Goal: Task Accomplishment & Management: Complete application form

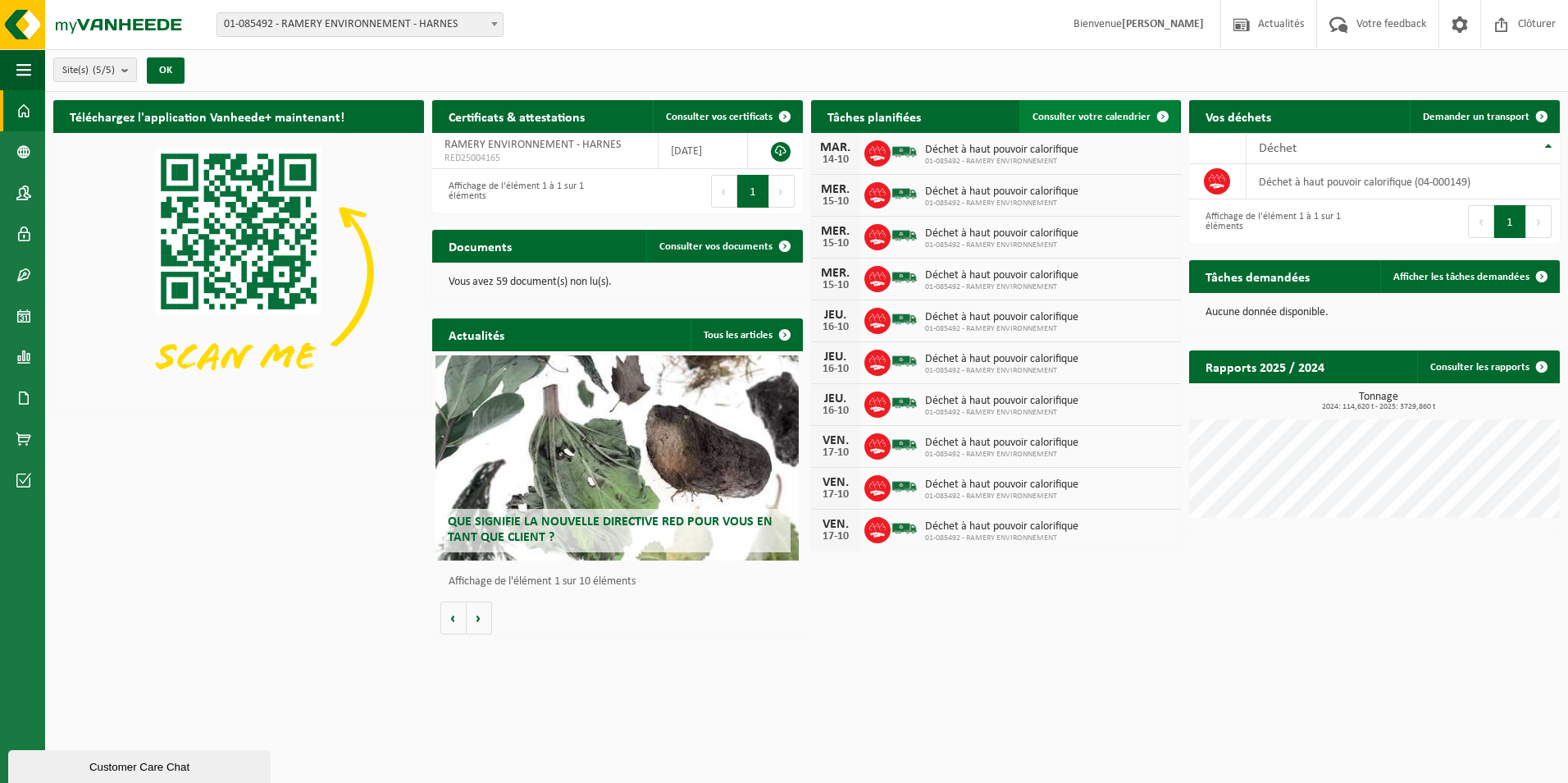
click at [1107, 120] on span "Consulter votre calendrier" at bounding box center [1091, 116] width 118 height 10
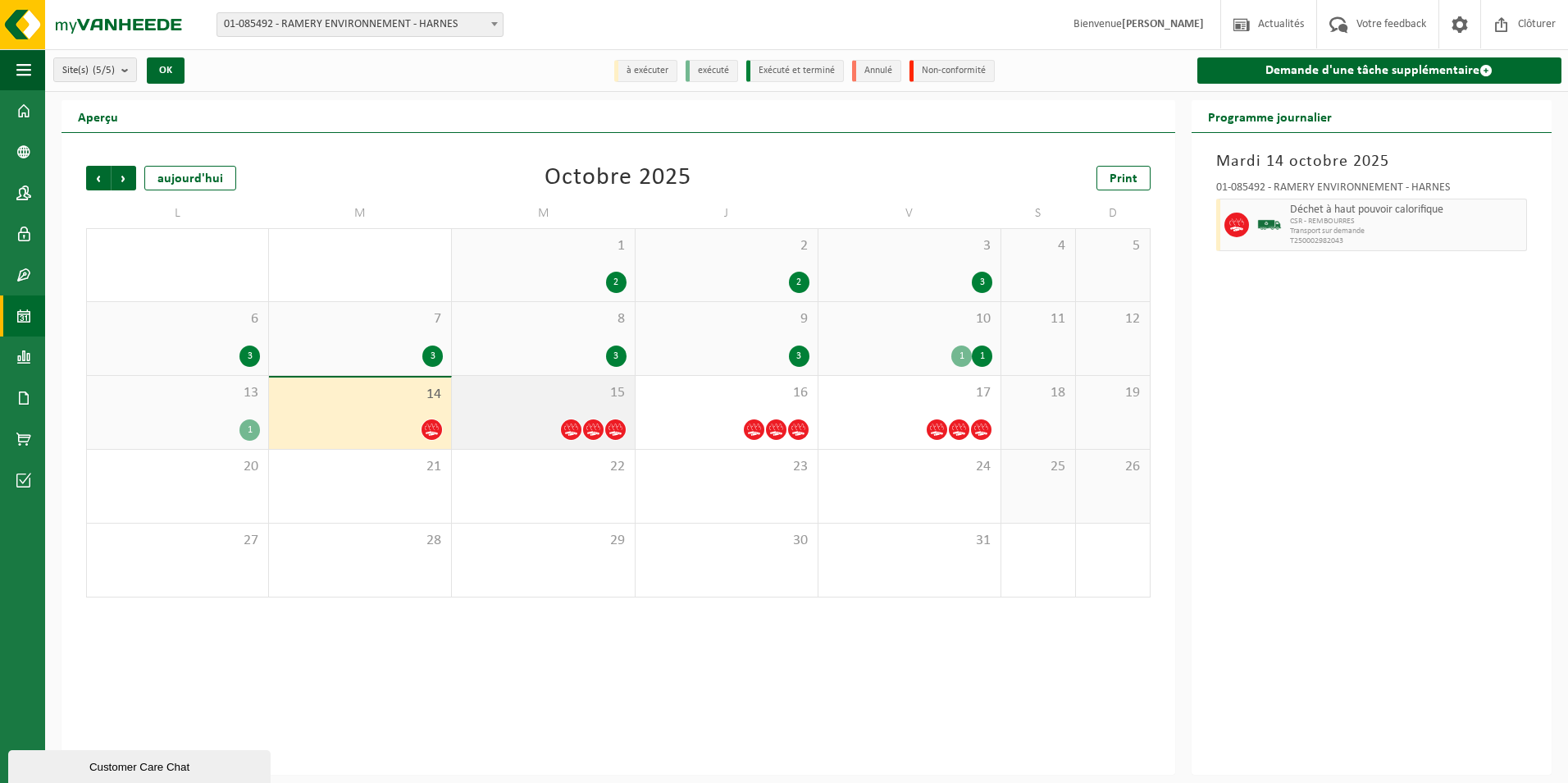
click at [585, 411] on div "15" at bounding box center [543, 412] width 182 height 73
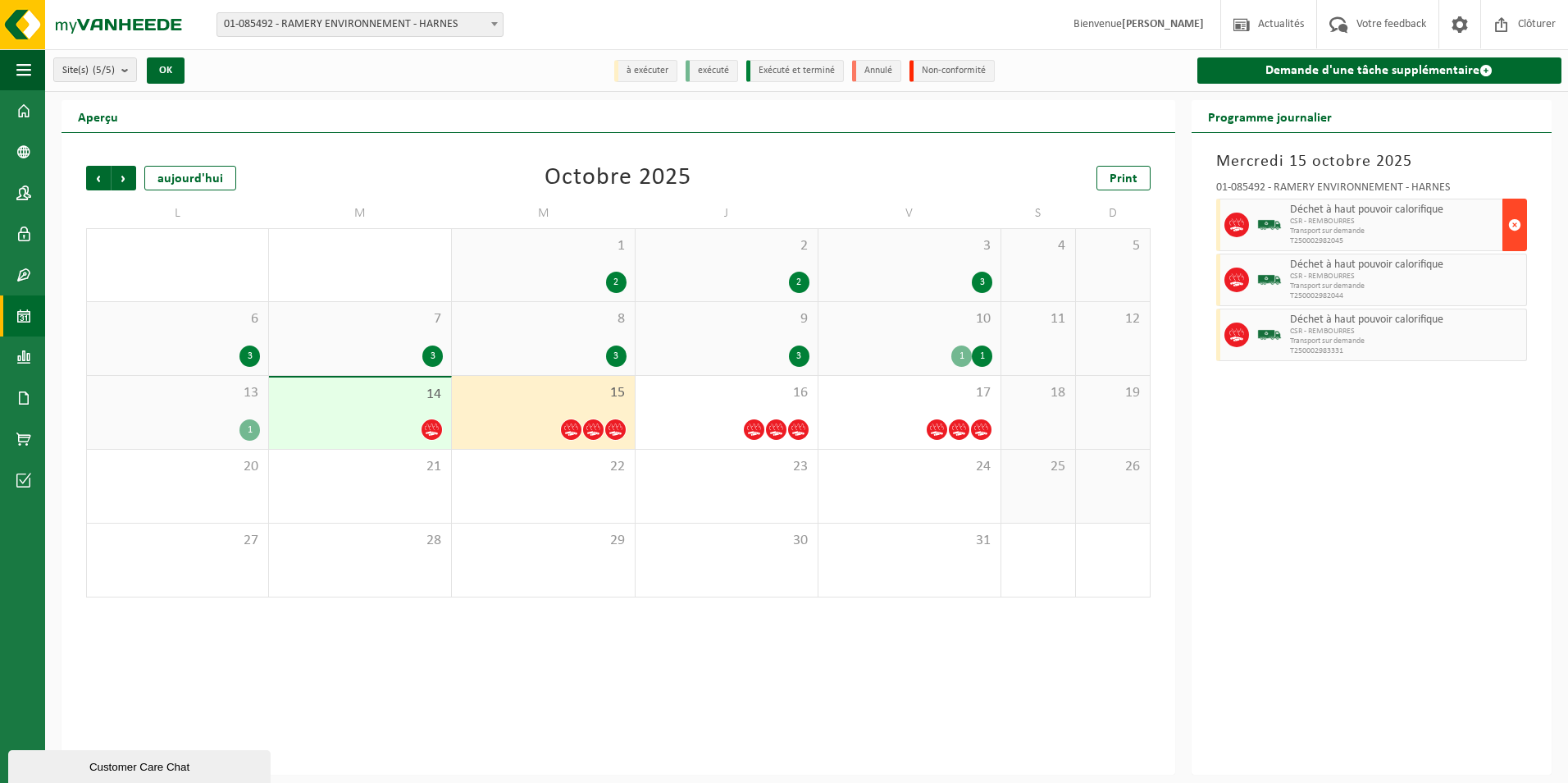
click at [1512, 220] on span "button" at bounding box center [1515, 224] width 13 height 33
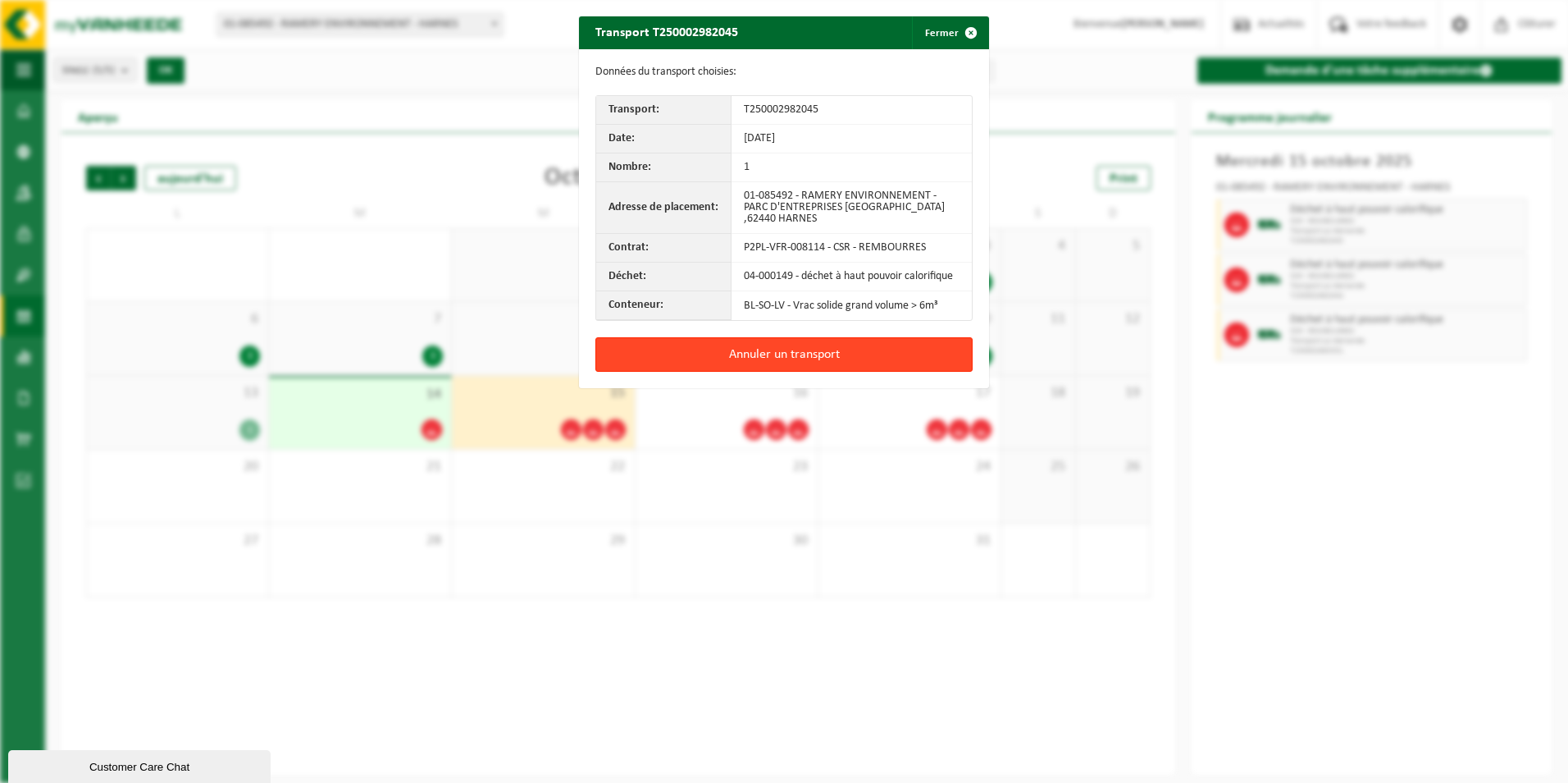
click at [814, 348] on button "Annuler un transport" at bounding box center [784, 354] width 377 height 35
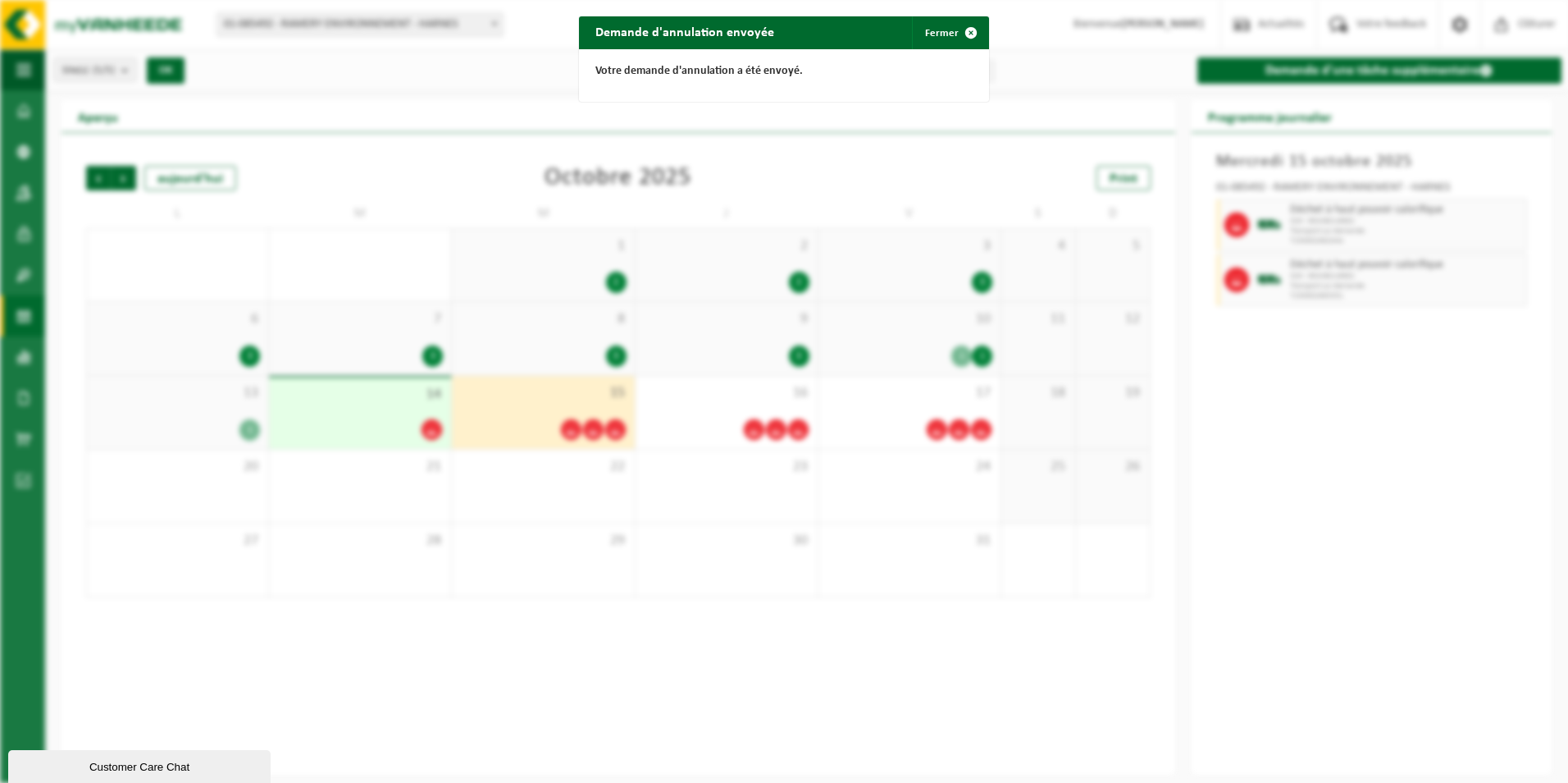
click at [769, 414] on div "Demande d'annulation envoyée Fermer Votre demande d'annulation a été envoyé." at bounding box center [784, 392] width 1568 height 783
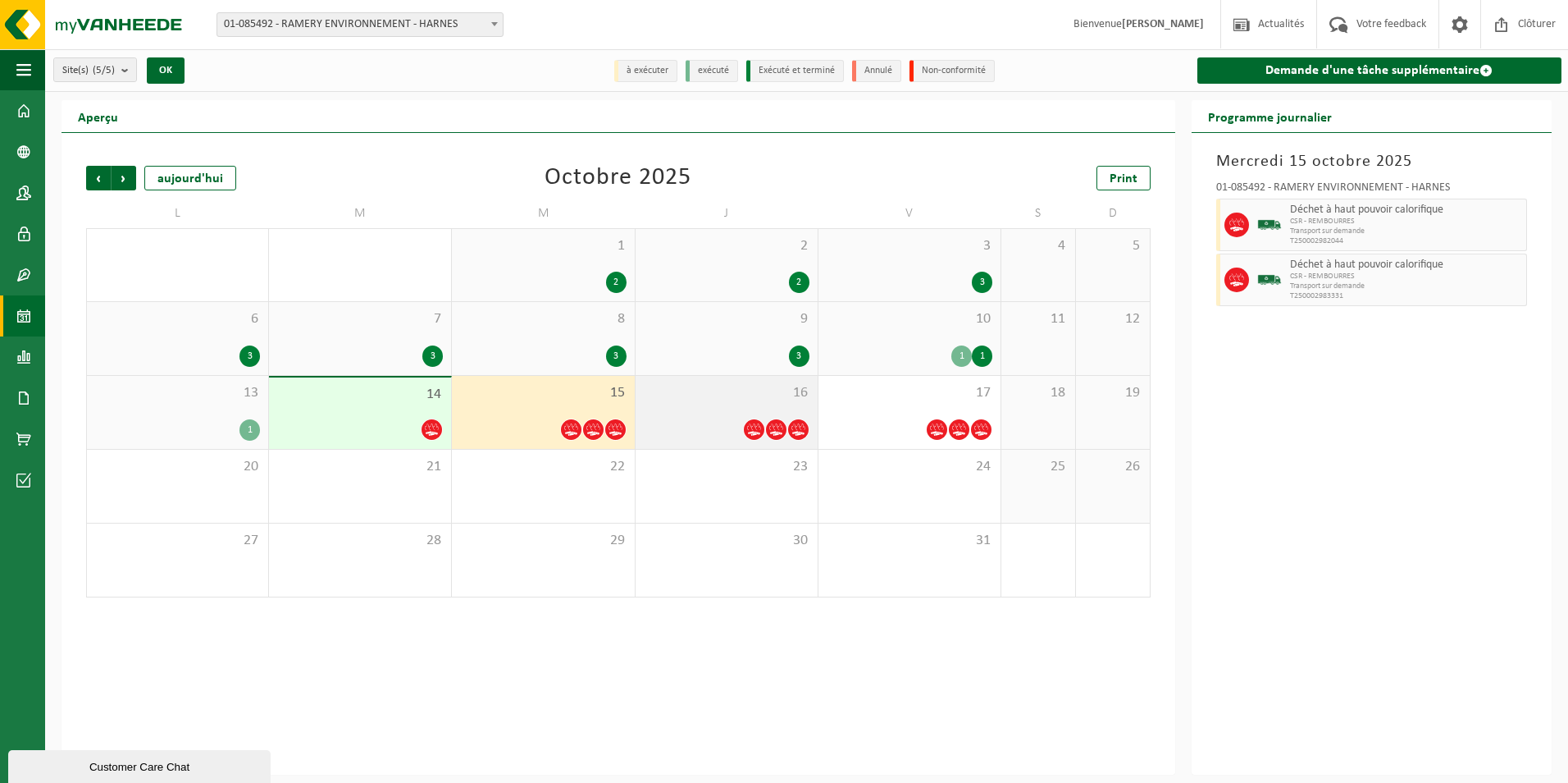
click at [769, 427] on span at bounding box center [776, 430] width 21 height 21
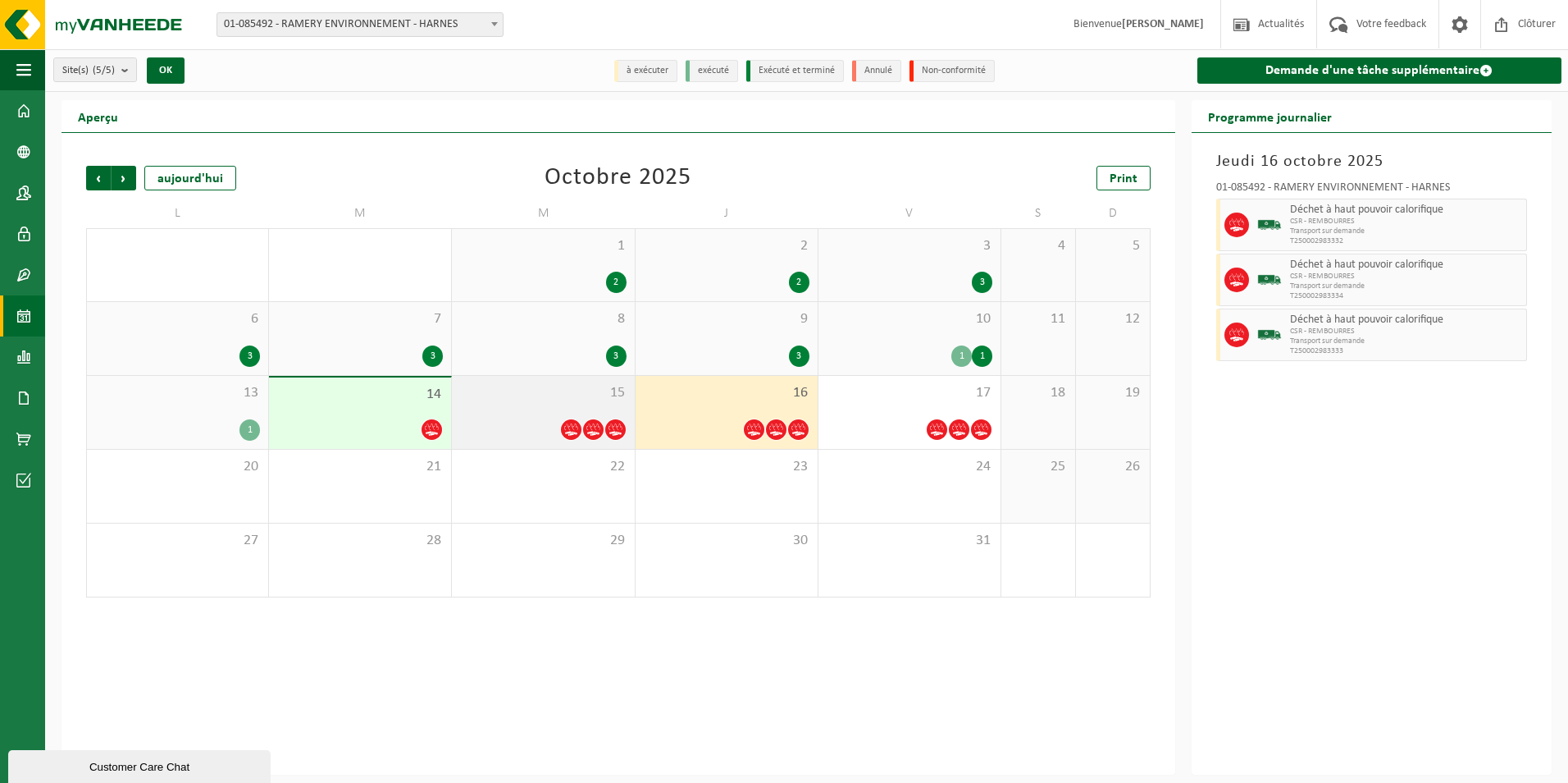
click at [586, 420] on span at bounding box center [593, 430] width 21 height 21
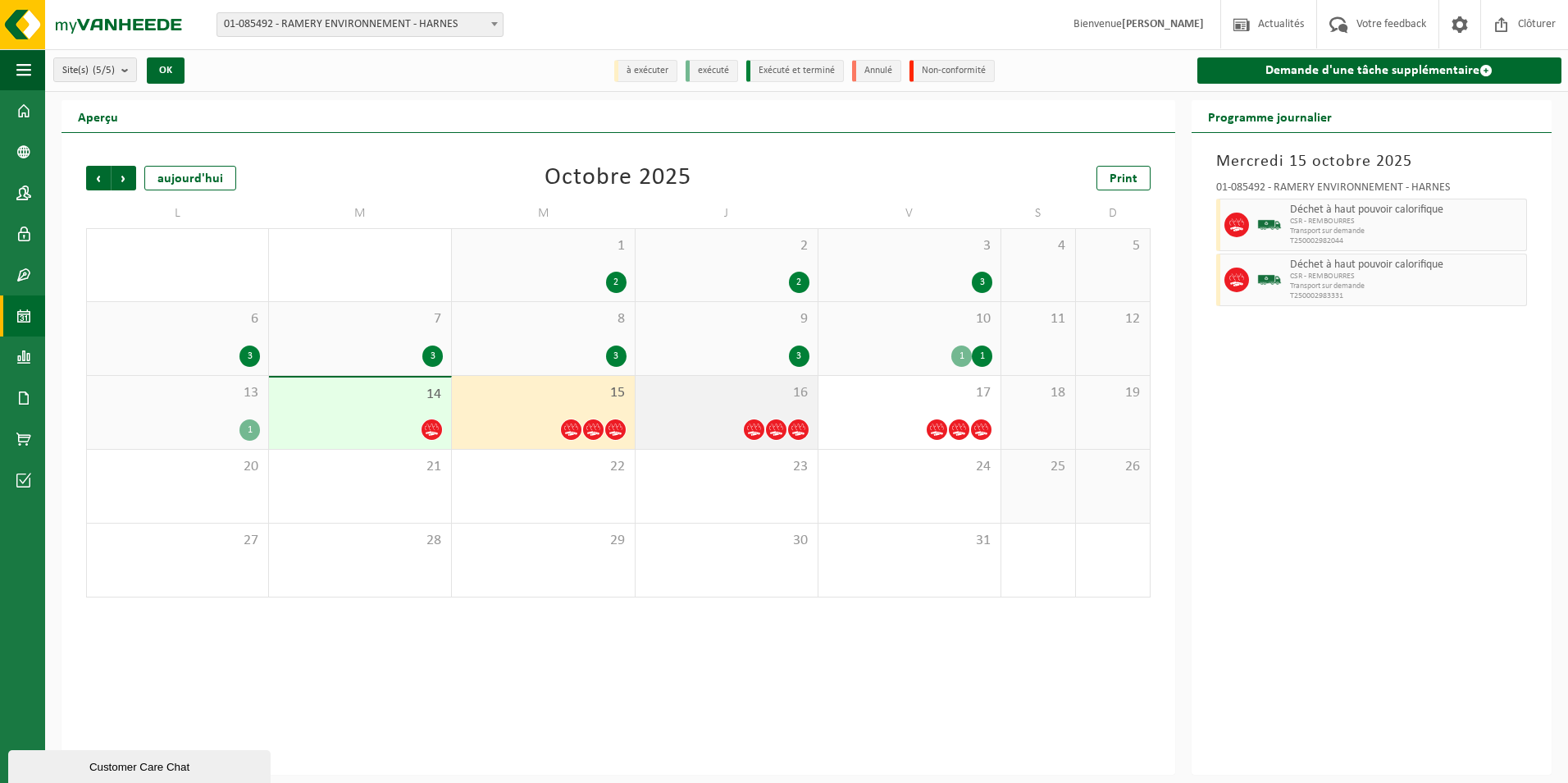
click at [703, 416] on div "16" at bounding box center [726, 412] width 182 height 73
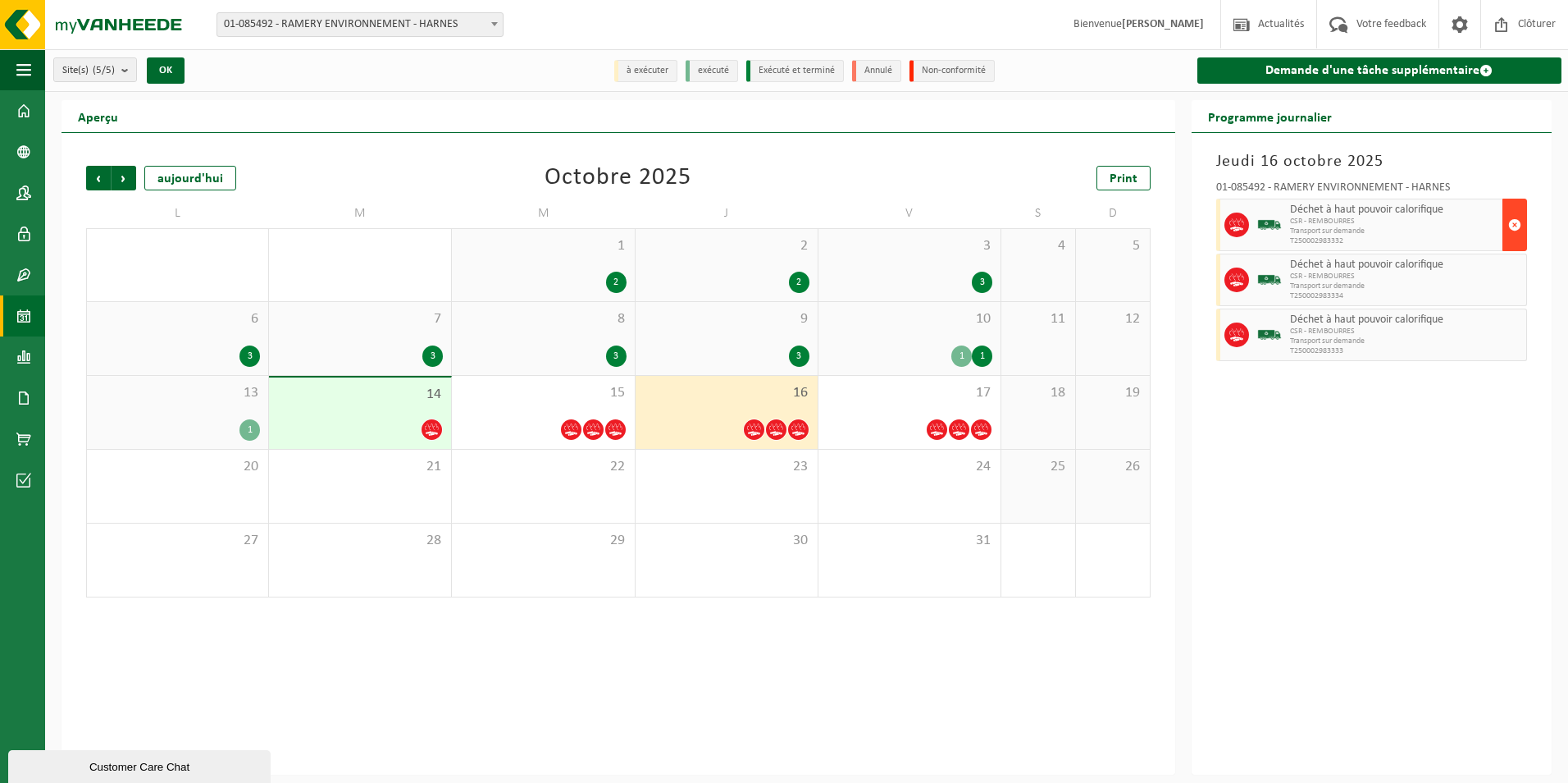
click at [1514, 224] on span "button" at bounding box center [1515, 224] width 13 height 33
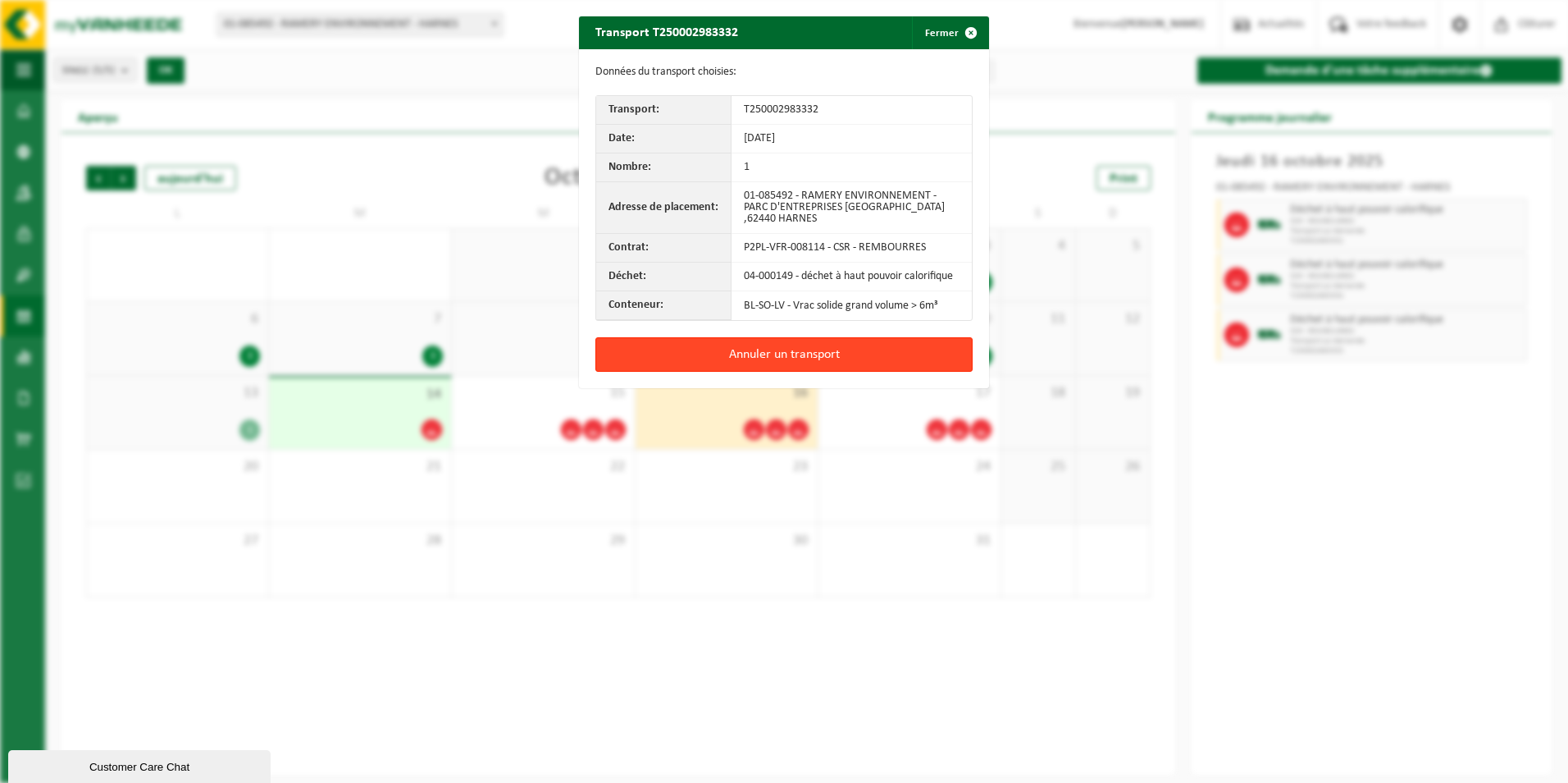
click at [861, 349] on button "Annuler un transport" at bounding box center [784, 354] width 377 height 35
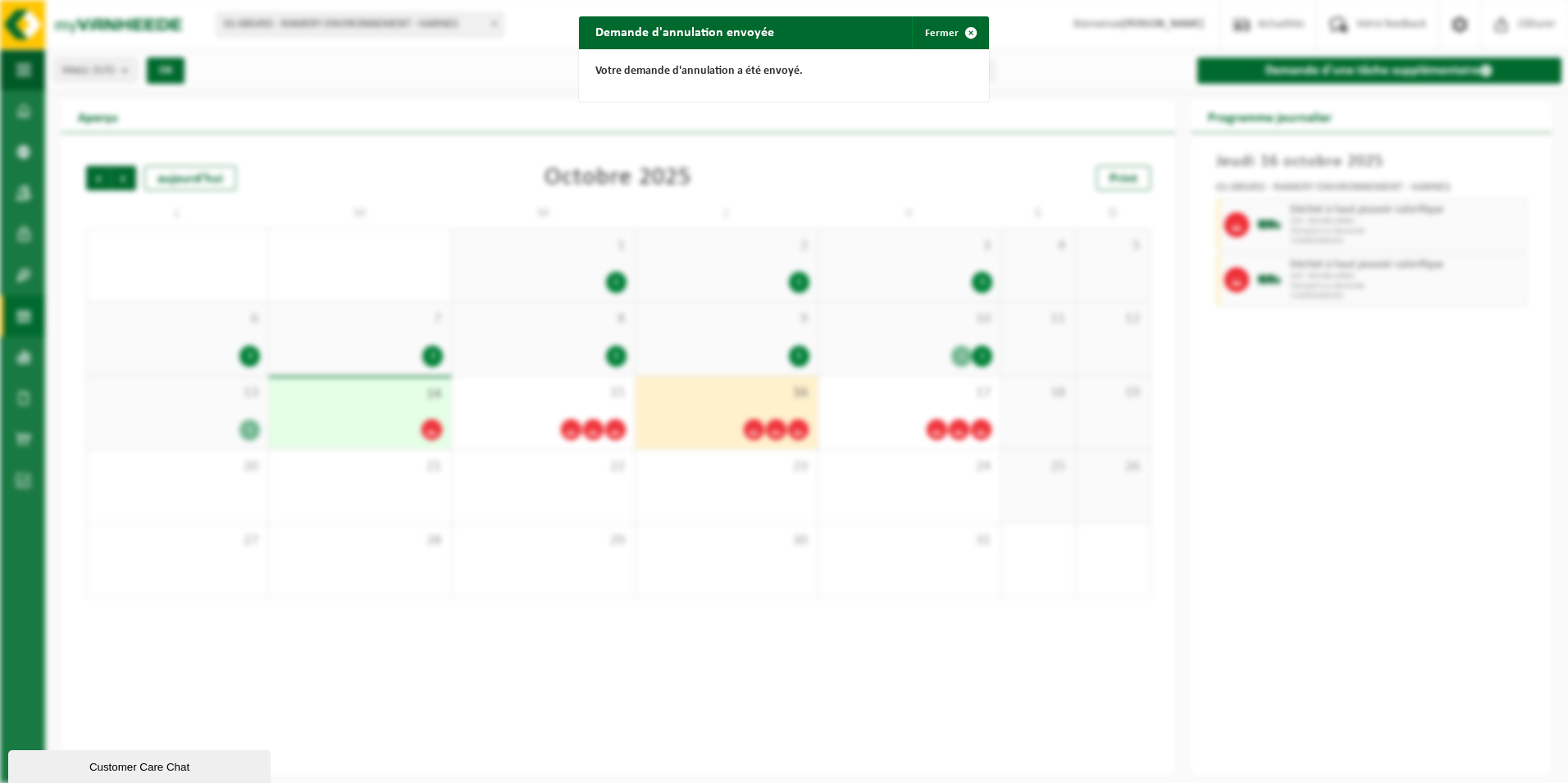
click at [752, 511] on div "Demande d'annulation envoyée Fermer Votre demande d'annulation a été envoyé." at bounding box center [784, 392] width 1568 height 783
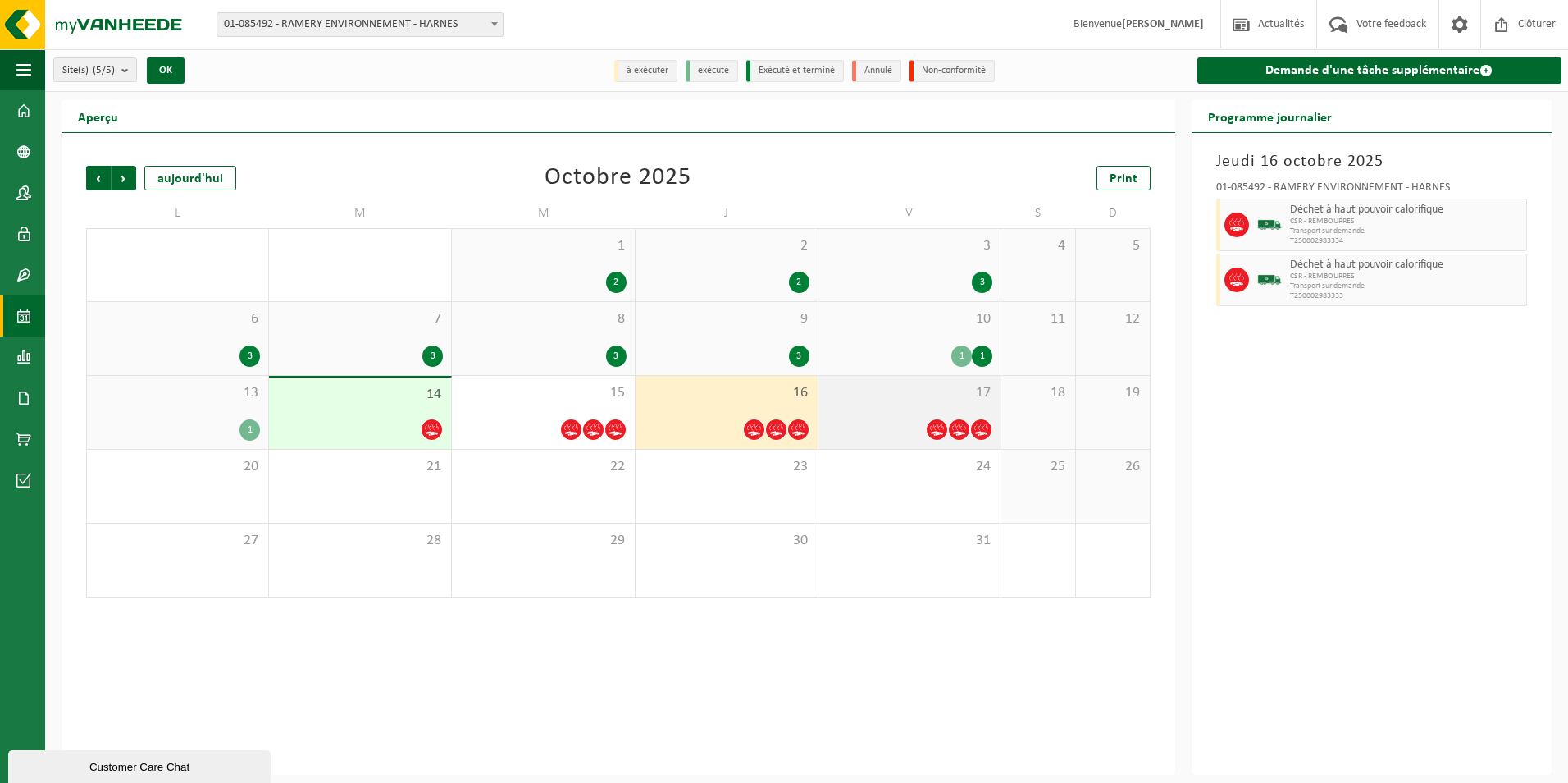
click at [945, 415] on div "17" at bounding box center [909, 412] width 182 height 73
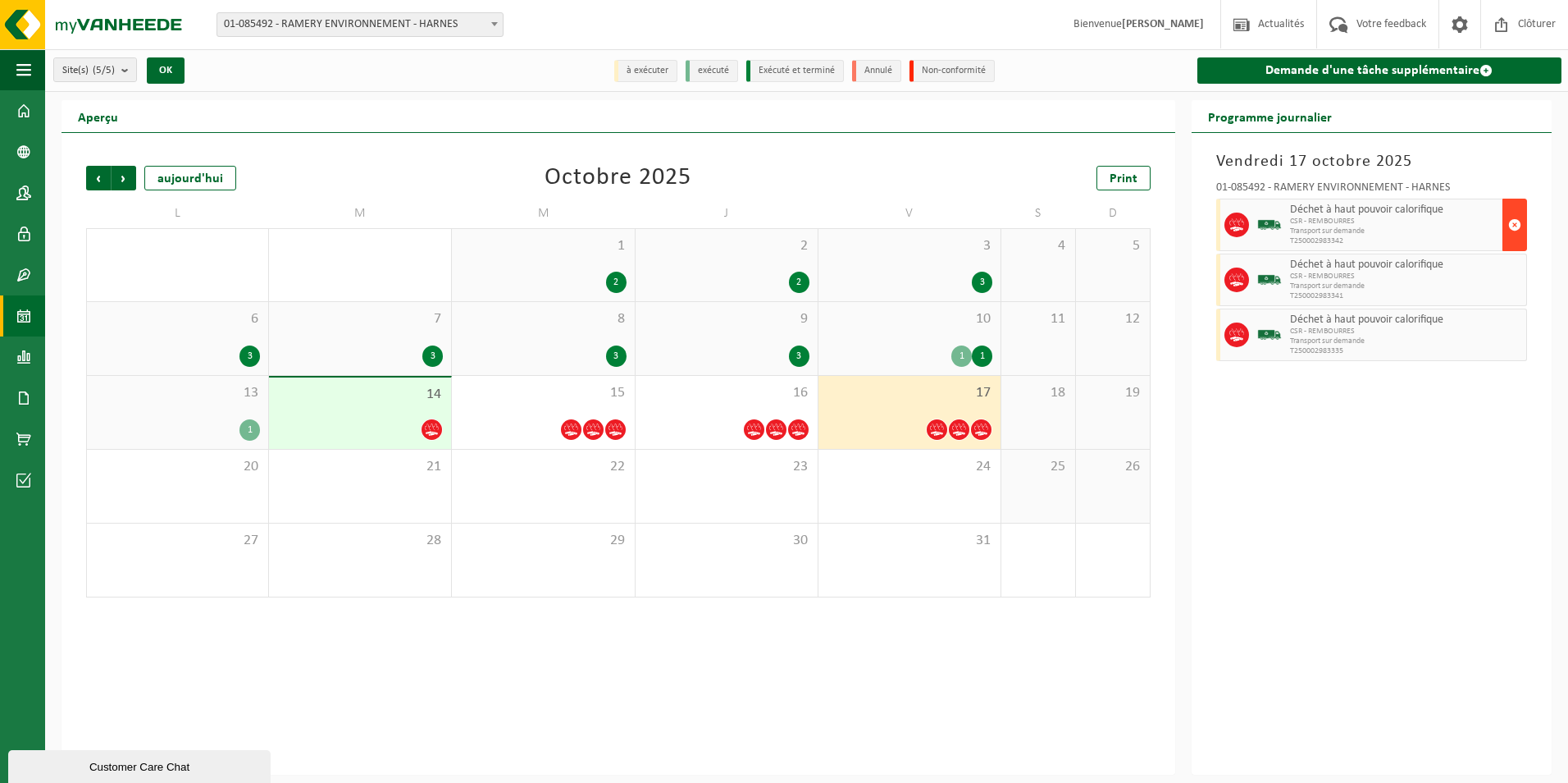
click at [1512, 223] on span "button" at bounding box center [1515, 224] width 13 height 33
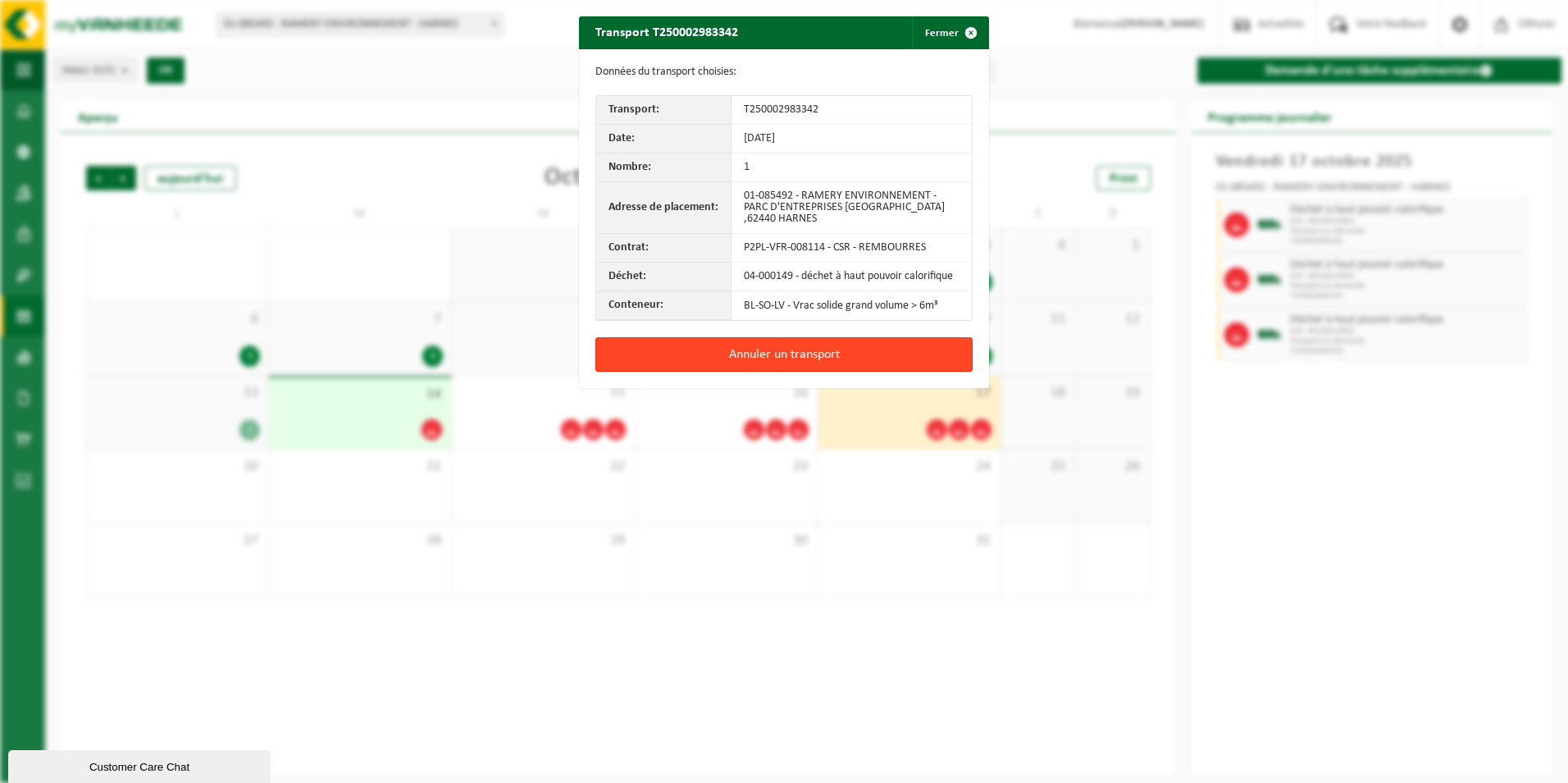
click at [736, 347] on button "Annuler un transport" at bounding box center [784, 354] width 377 height 35
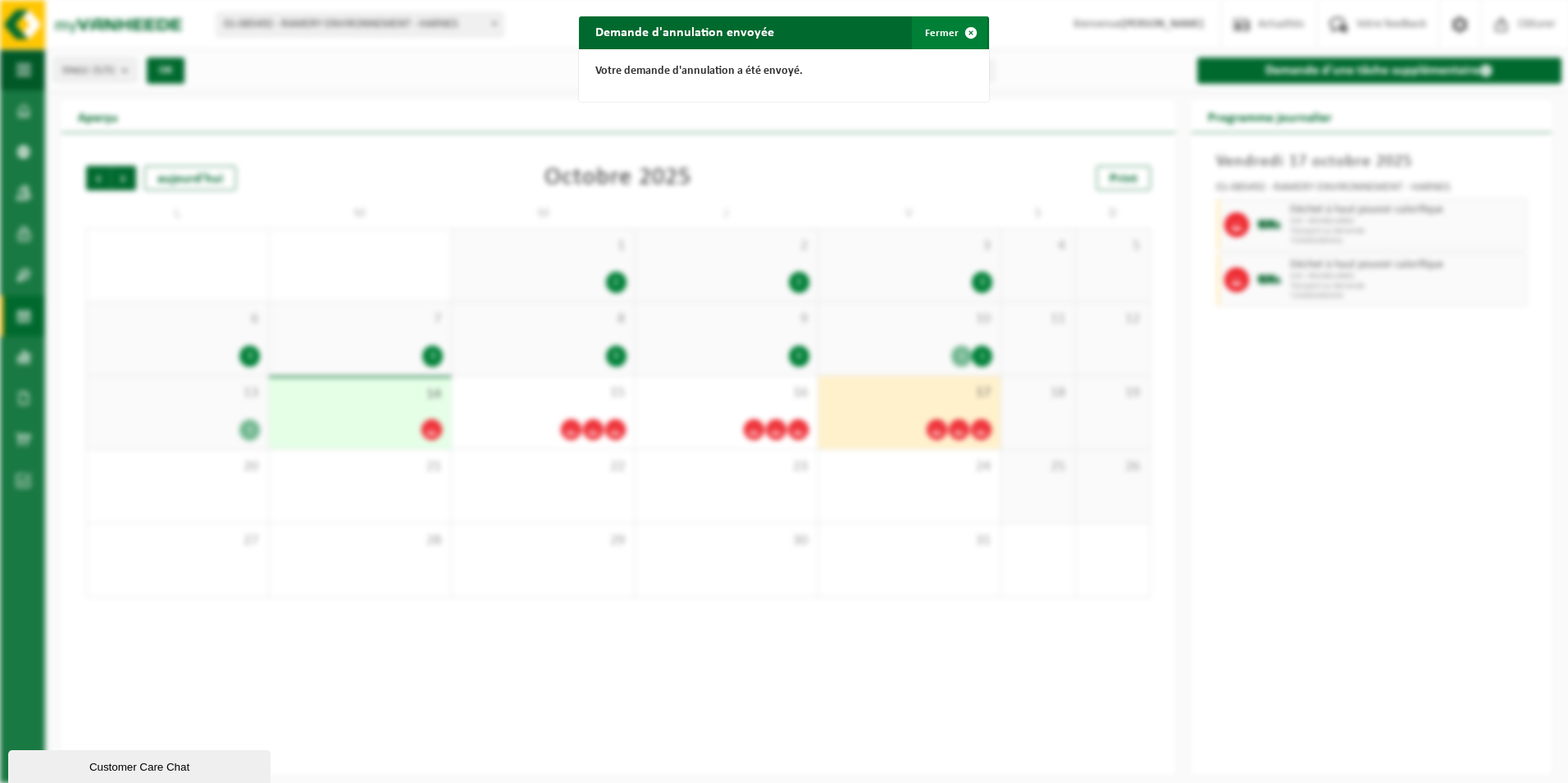
click at [969, 30] on span "button" at bounding box center [970, 32] width 33 height 33
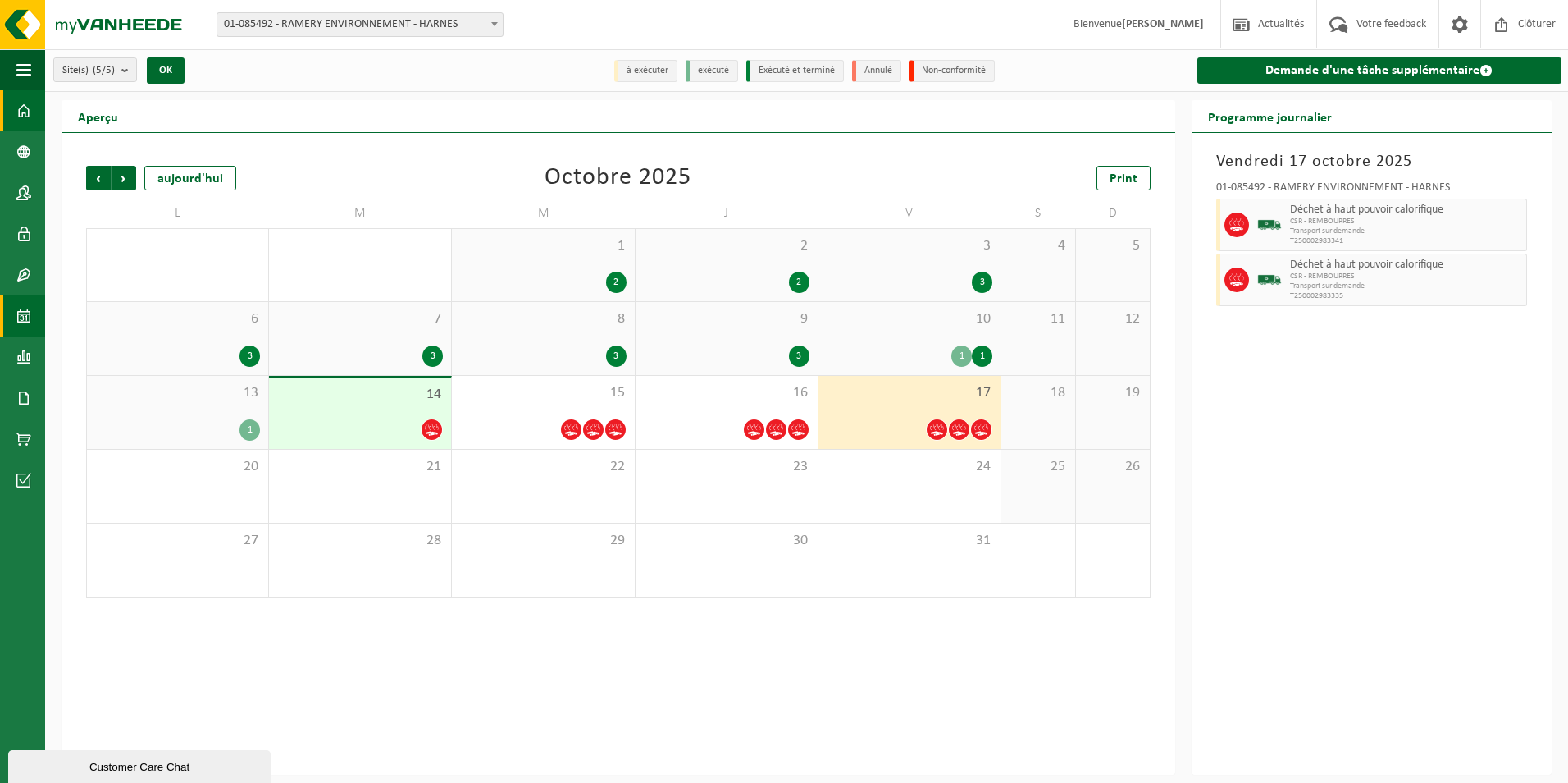
click at [27, 114] on span at bounding box center [23, 111] width 15 height 41
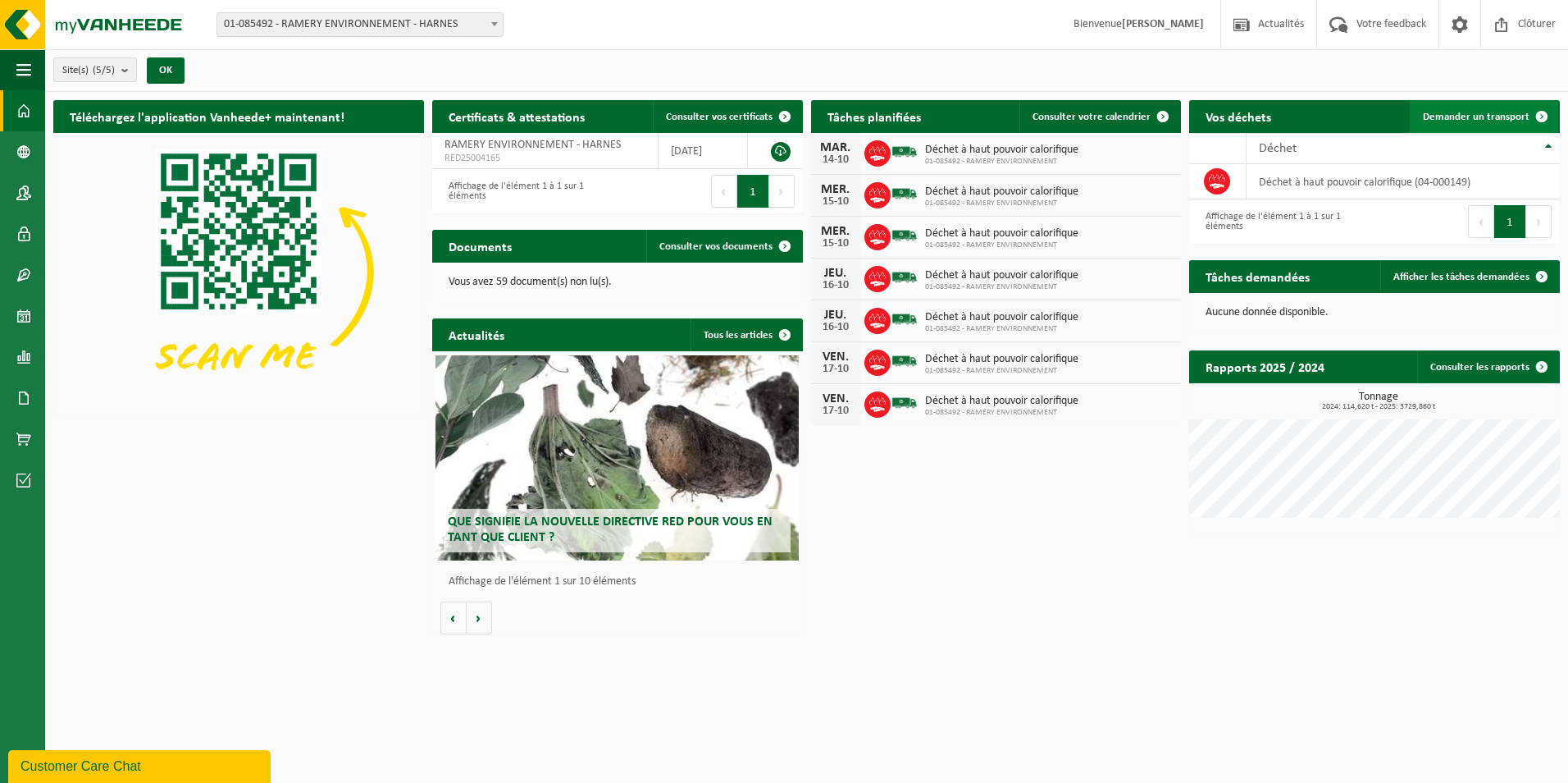
click at [1507, 115] on span "Demander un transport" at bounding box center [1476, 116] width 107 height 10
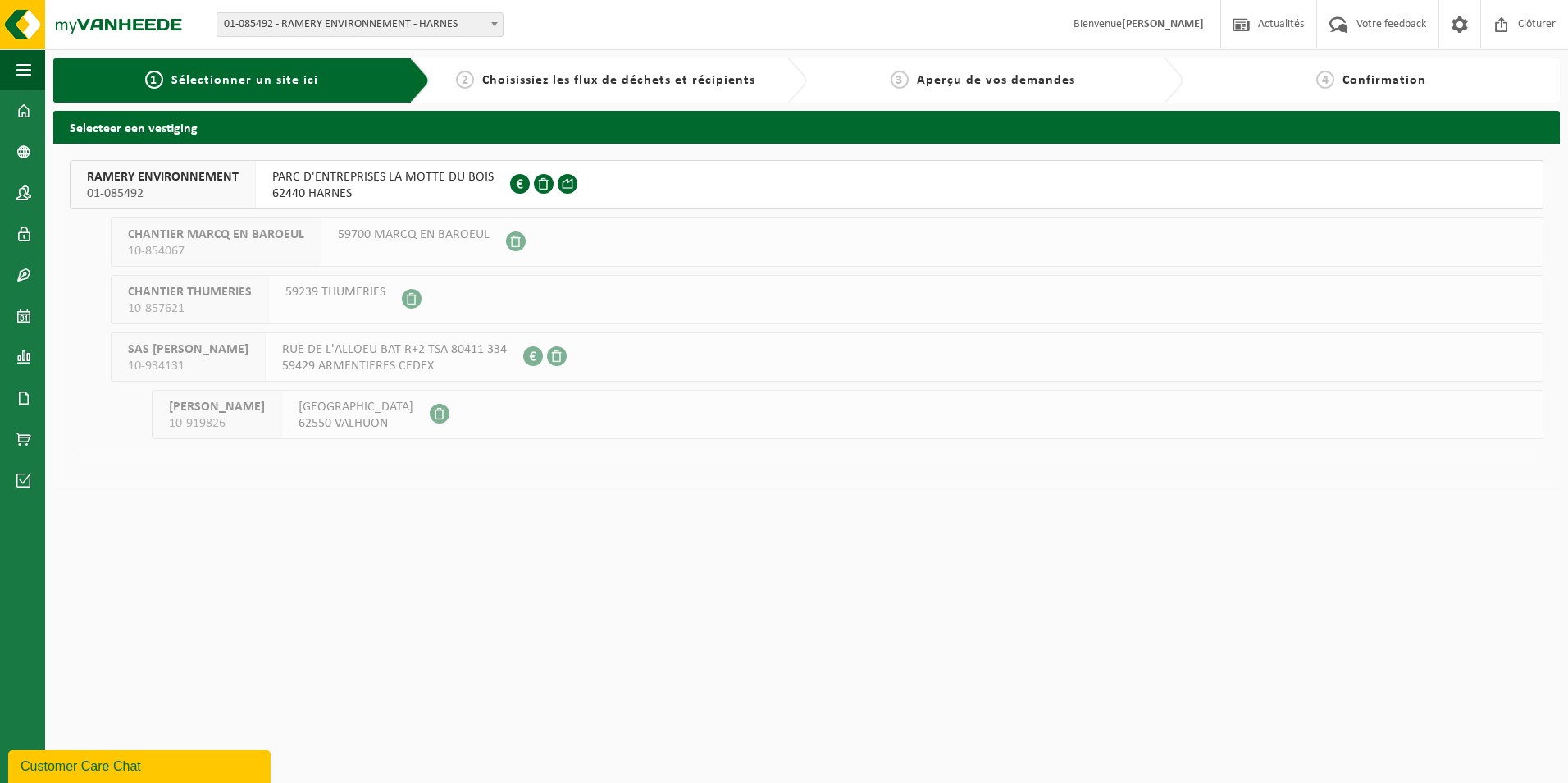
click at [432, 179] on span "PARC D'ENTREPRISES LA MOTTE DU BOIS" at bounding box center [383, 177] width 221 height 16
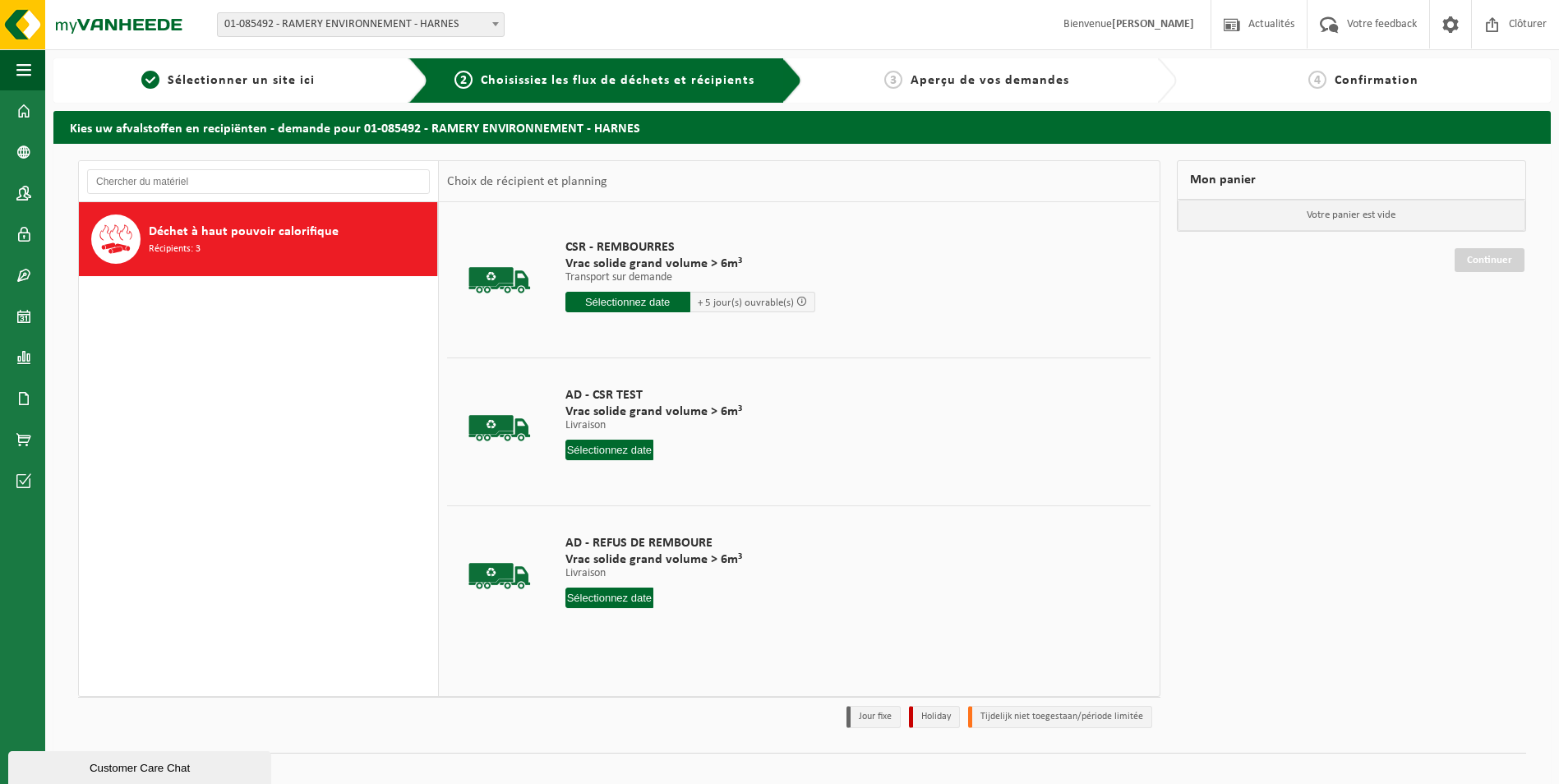
click at [633, 296] on input "text" at bounding box center [627, 302] width 125 height 21
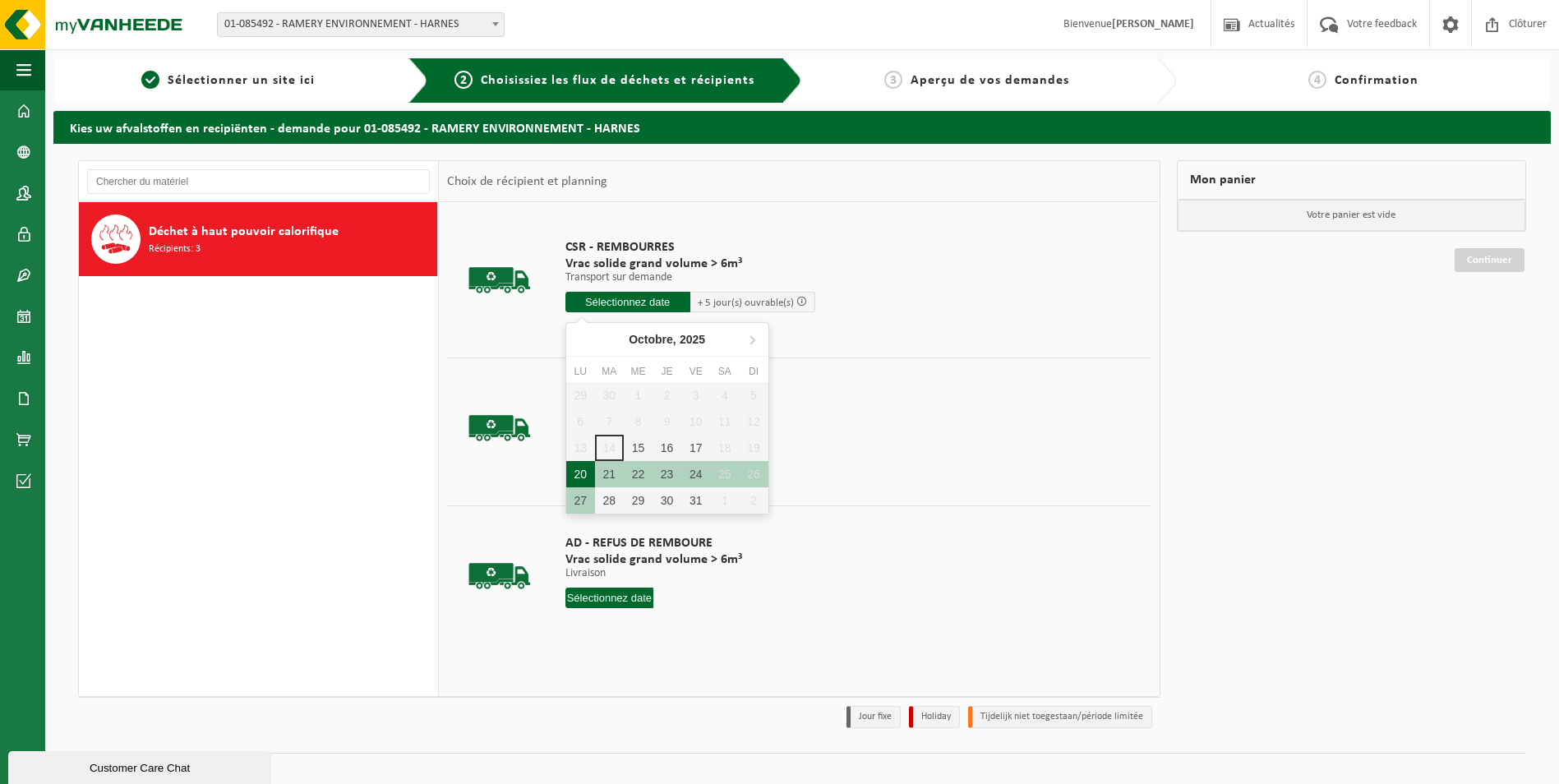
click at [575, 471] on div "20" at bounding box center [580, 474] width 29 height 26
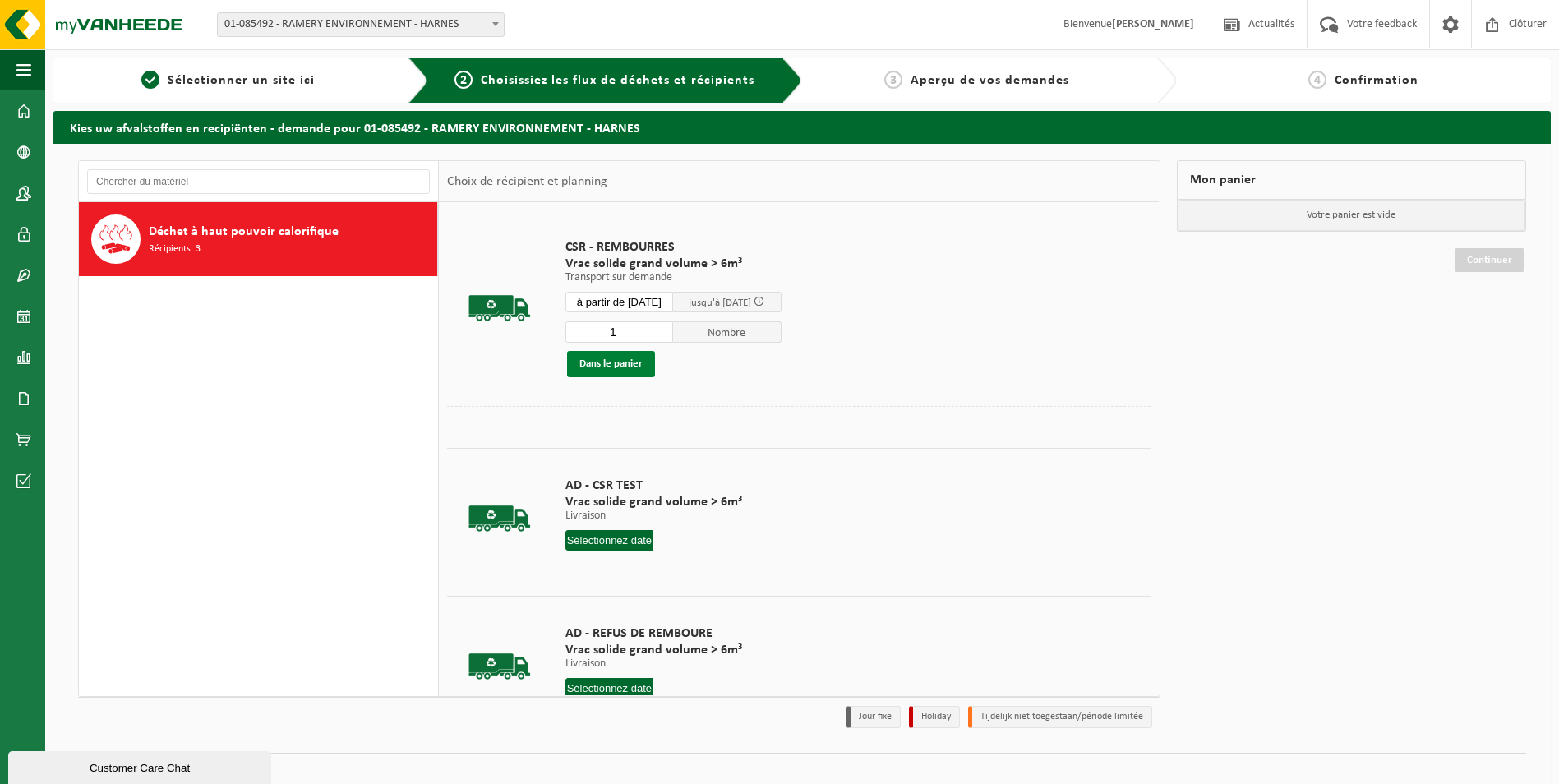
click at [633, 365] on button "Dans le panier" at bounding box center [611, 364] width 88 height 26
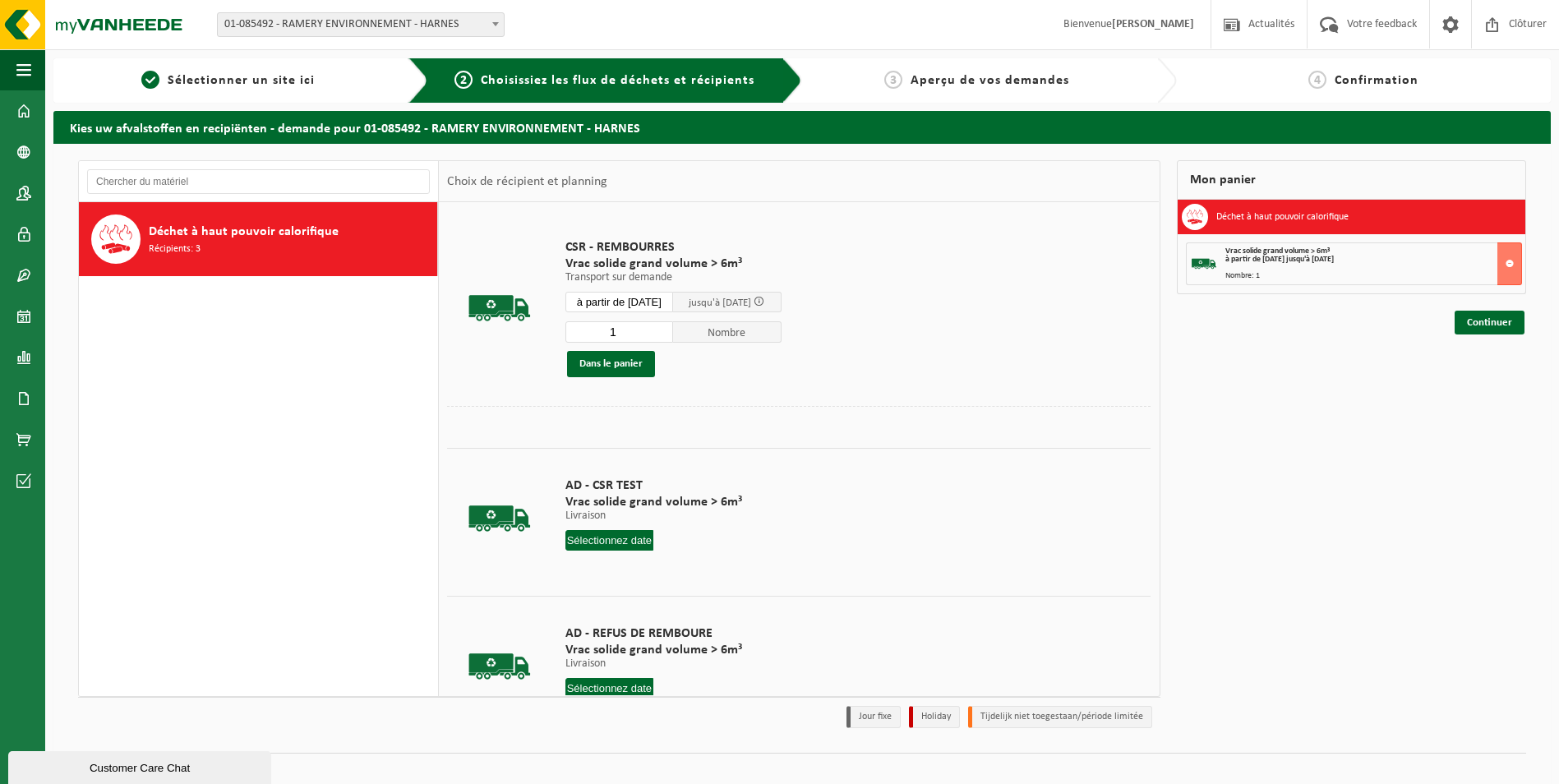
click at [732, 303] on span "jusqu'à 27/10/2025" at bounding box center [719, 302] width 62 height 10
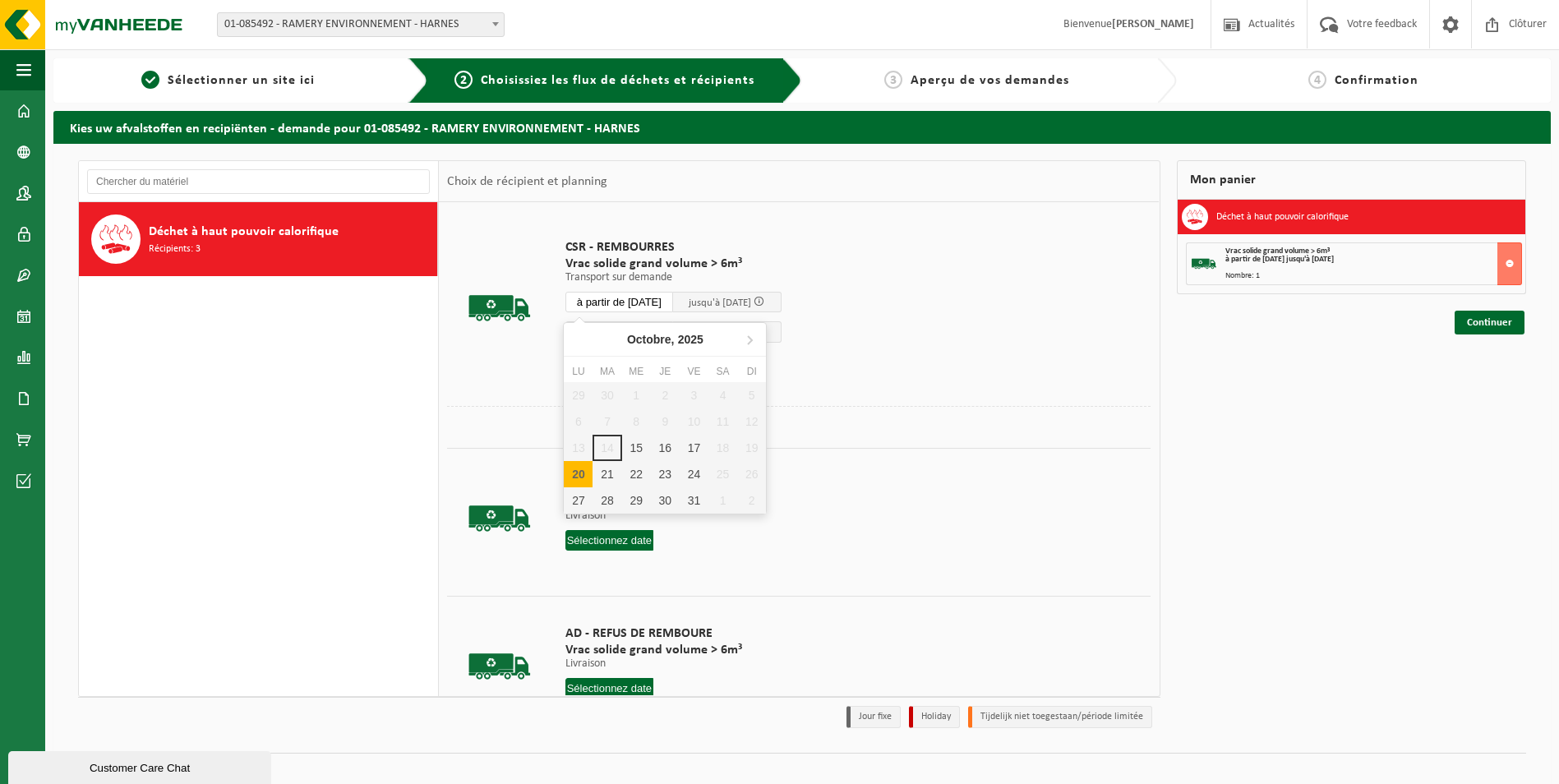
click at [652, 296] on input "à partir de 2025-10-20" at bounding box center [619, 302] width 108 height 21
click at [607, 468] on div "21" at bounding box center [606, 474] width 29 height 26
type input "à partir de 2025-10-21"
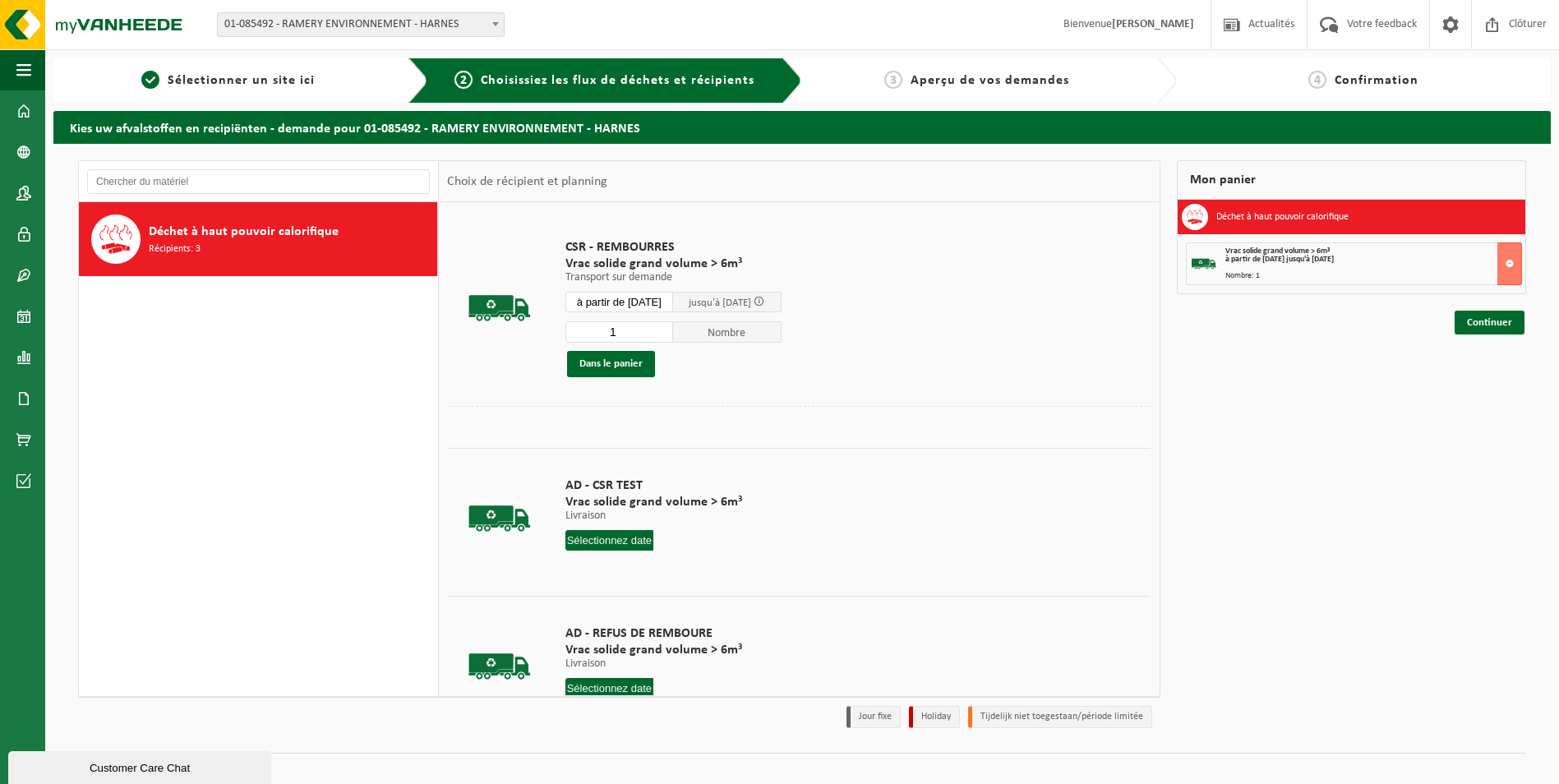
click at [626, 334] on input "1" at bounding box center [619, 332] width 108 height 22
type input "2"
click at [622, 364] on button "Dans le panier" at bounding box center [611, 364] width 88 height 26
click at [637, 303] on input "à partir de 2025-10-21" at bounding box center [619, 302] width 108 height 21
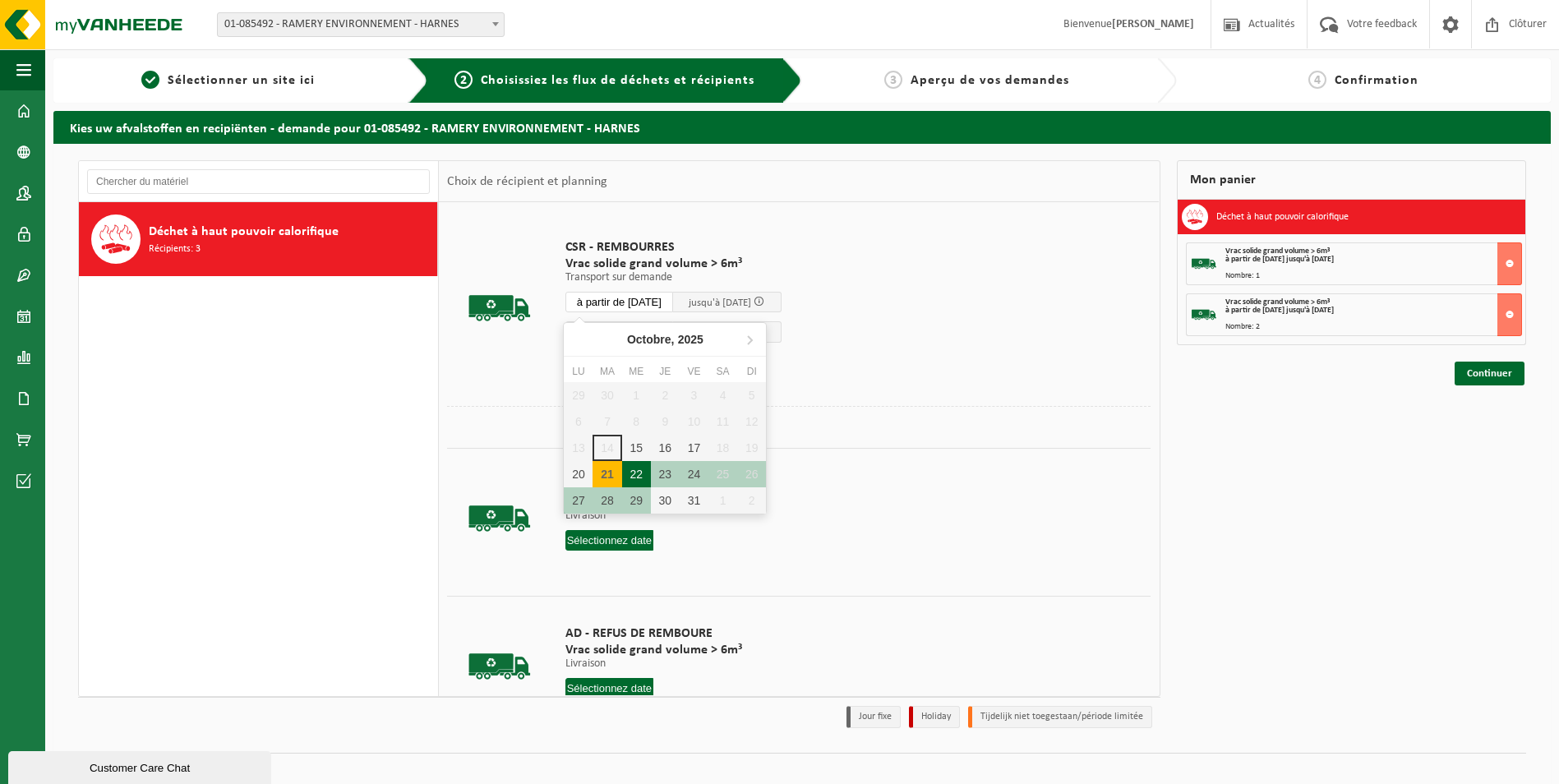
click at [638, 475] on div "22" at bounding box center [637, 474] width 29 height 26
type input "à partir de 2025-10-22"
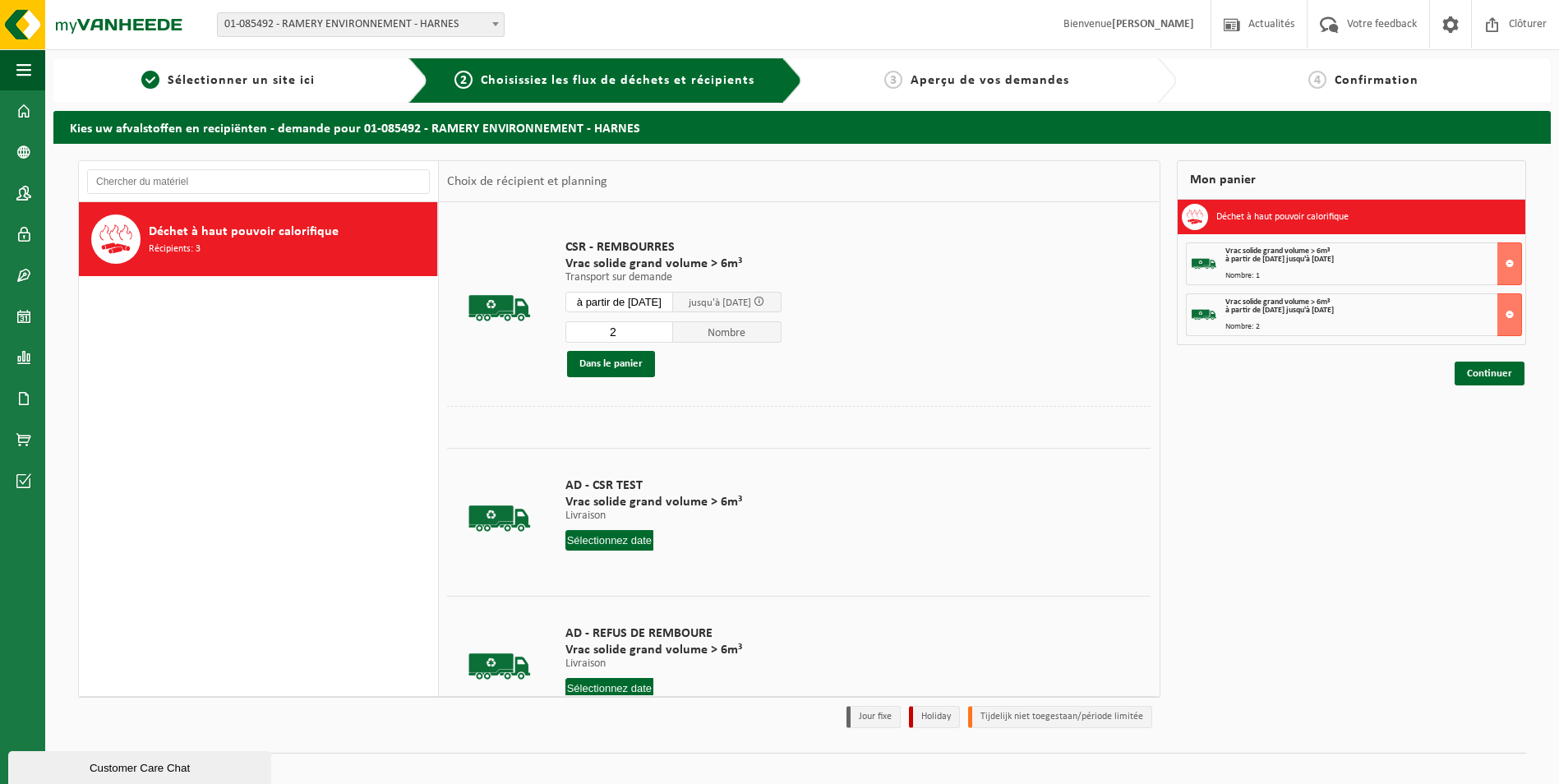
click at [622, 327] on input "2" at bounding box center [619, 332] width 108 height 22
type input "1"
click at [624, 368] on button "Dans le panier" at bounding box center [611, 364] width 88 height 26
click at [658, 305] on input "à partir de 2025-10-22" at bounding box center [619, 302] width 108 height 21
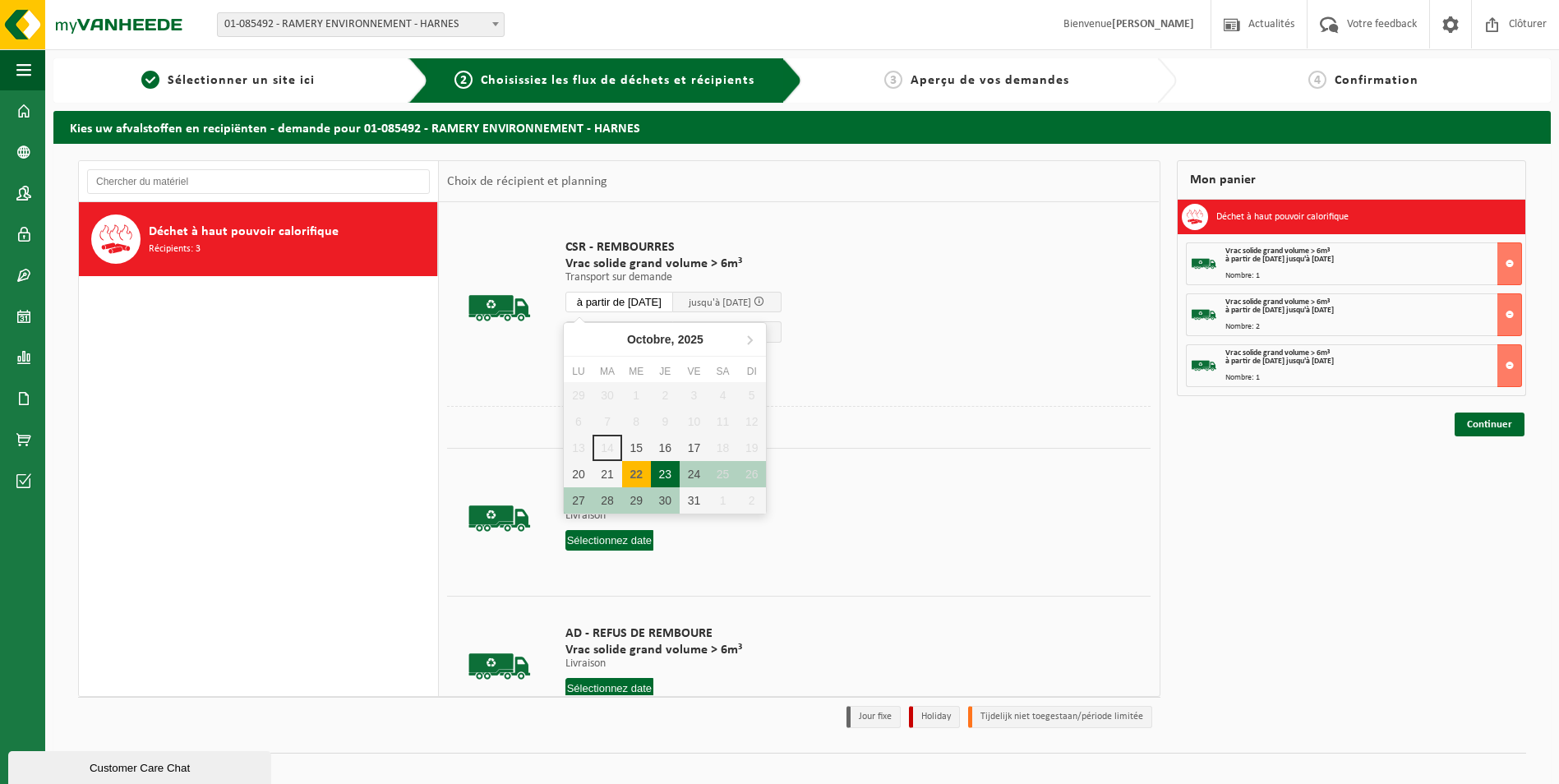
click at [671, 469] on div "23" at bounding box center [665, 474] width 29 height 26
type input "à partir de 2025-10-23"
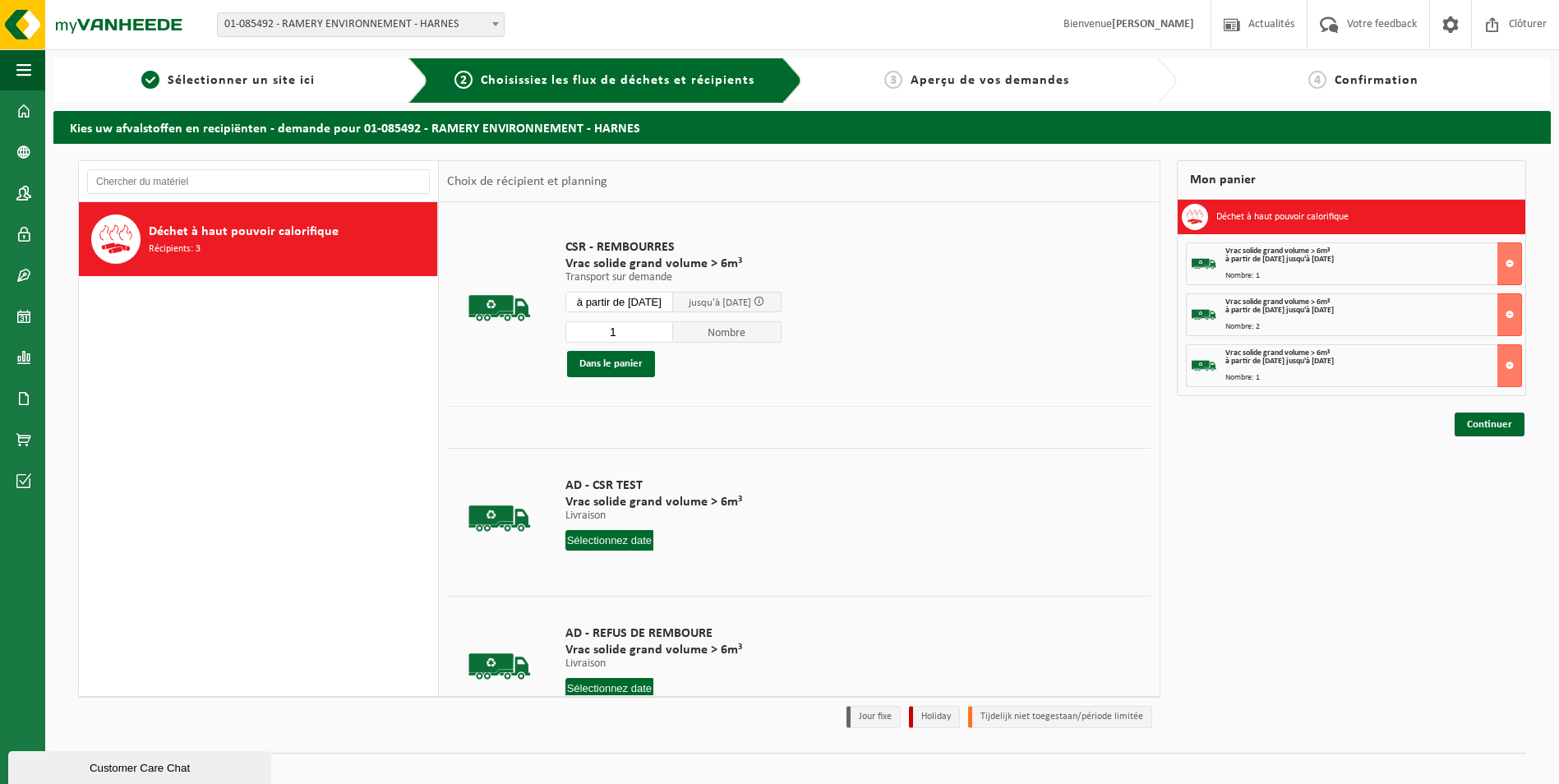
click at [623, 330] on input "1" at bounding box center [619, 332] width 108 height 22
click at [624, 333] on input "1" at bounding box center [619, 332] width 108 height 22
click at [624, 334] on input "1" at bounding box center [619, 332] width 108 height 22
drag, startPoint x: 624, startPoint y: 334, endPoint x: 609, endPoint y: 332, distance: 15.1
click at [610, 332] on input "1" at bounding box center [619, 332] width 108 height 22
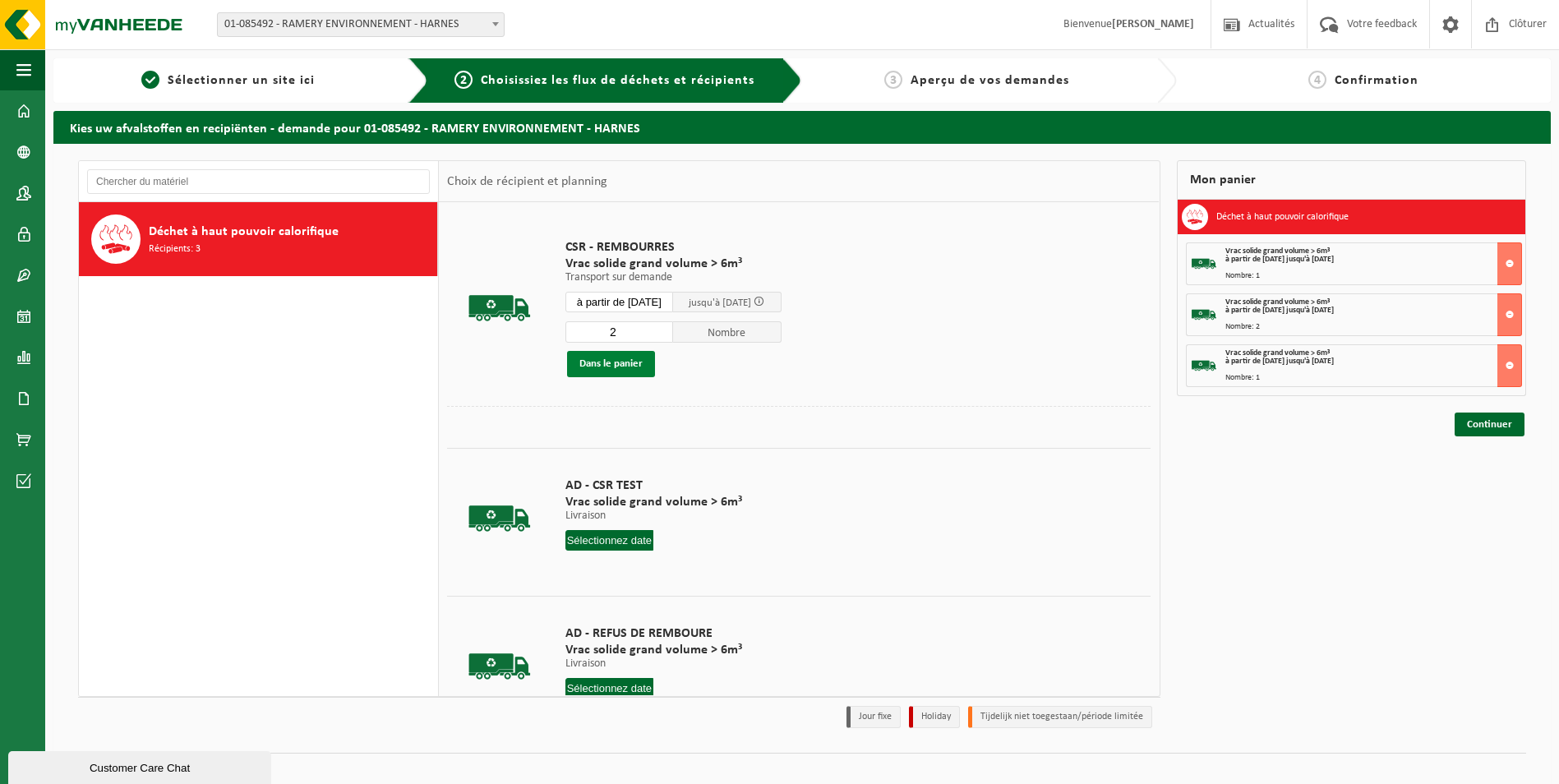
type input "2"
click at [623, 361] on button "Dans le panier" at bounding box center [611, 364] width 88 height 26
click at [660, 303] on input "à partir de 2025-10-23" at bounding box center [619, 302] width 108 height 21
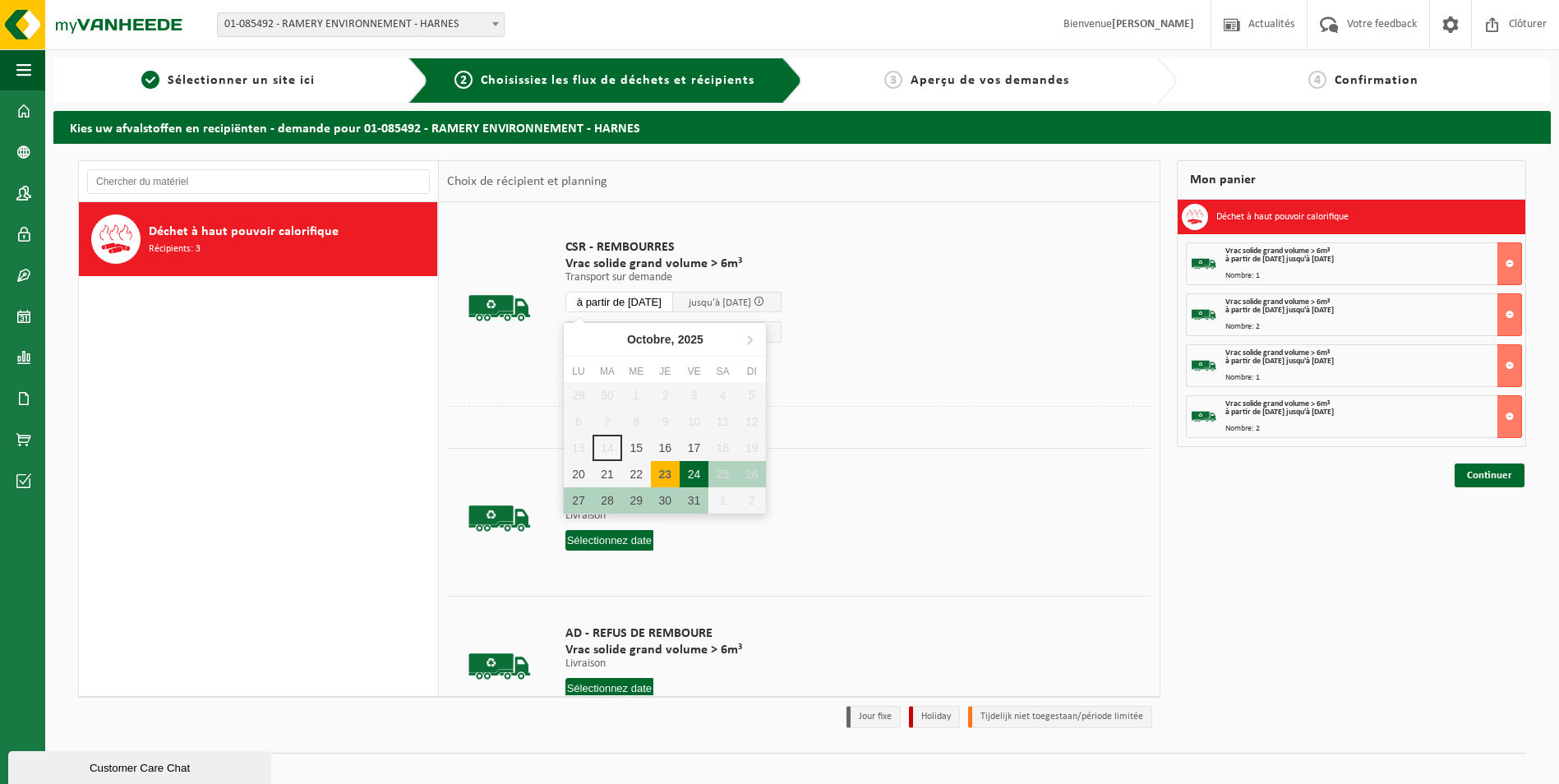
click at [694, 465] on div "24" at bounding box center [694, 474] width 29 height 26
type input "à partir de 2025-10-24"
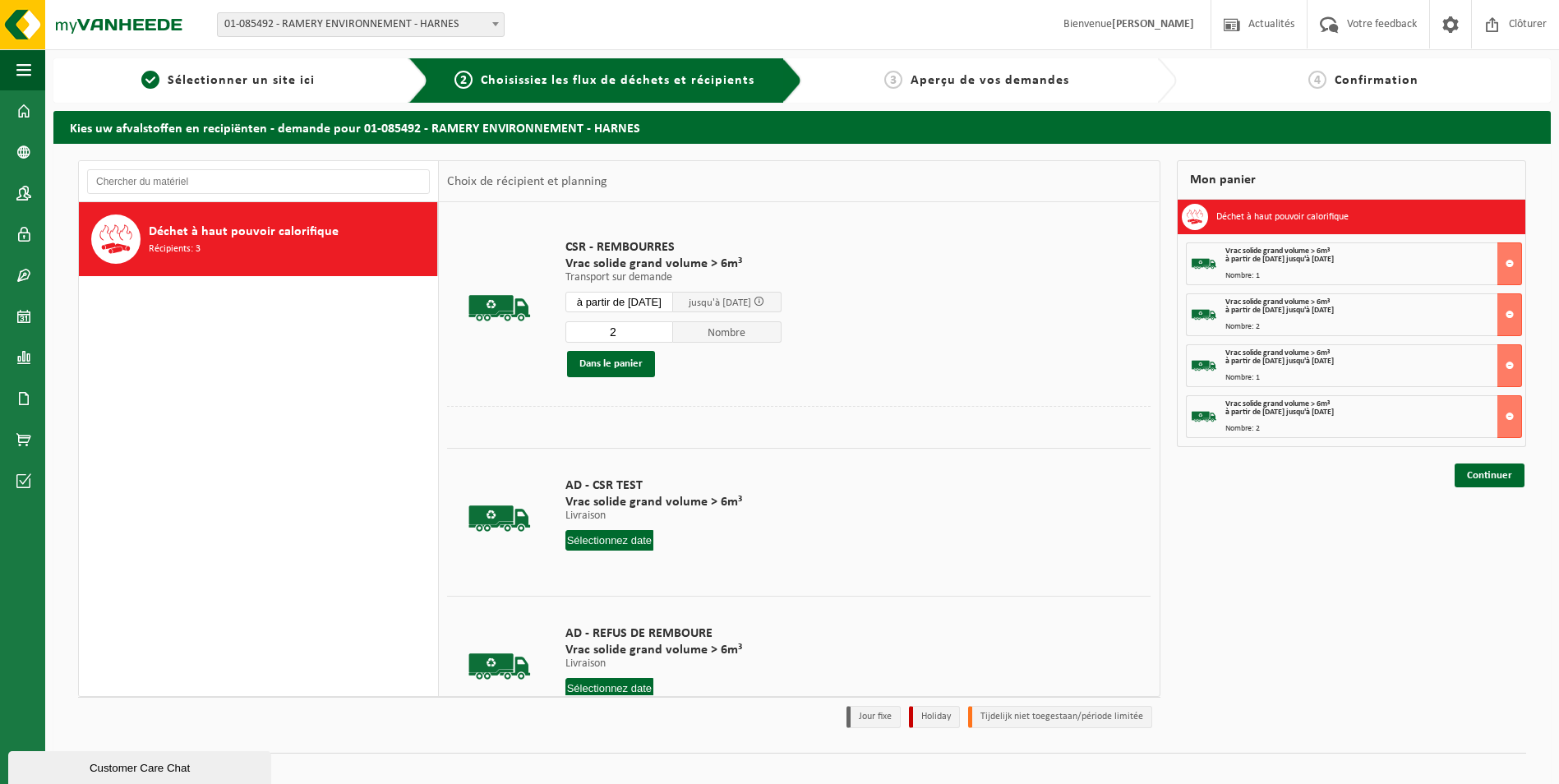
drag, startPoint x: 629, startPoint y: 331, endPoint x: 601, endPoint y: 331, distance: 28.0
click at [601, 331] on input "2" at bounding box center [619, 332] width 108 height 22
type input "1"
click at [617, 362] on button "Dans le panier" at bounding box center [611, 364] width 88 height 26
click at [1482, 525] on link "Continuer" at bounding box center [1489, 525] width 70 height 24
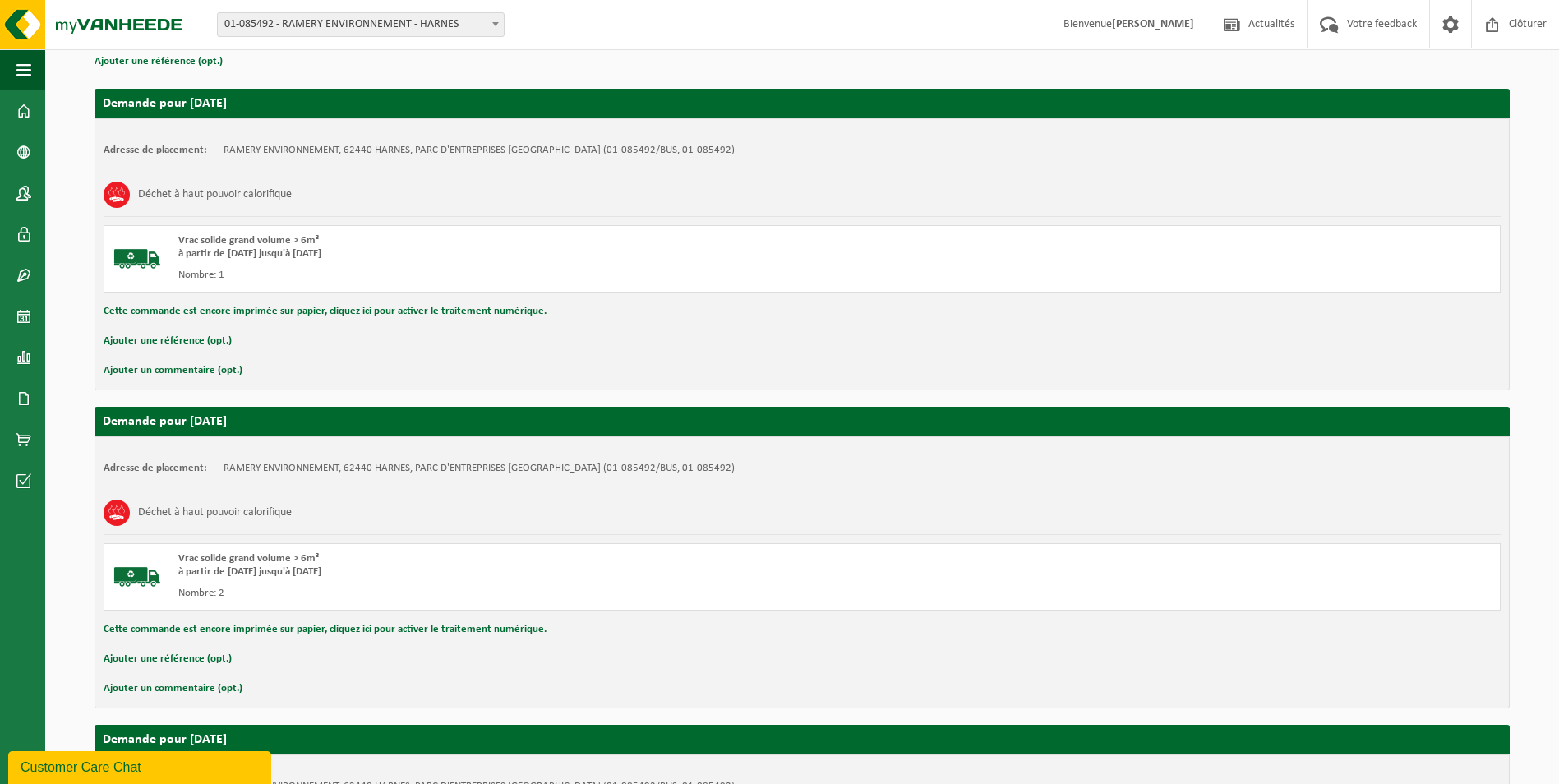
scroll to position [329, 0]
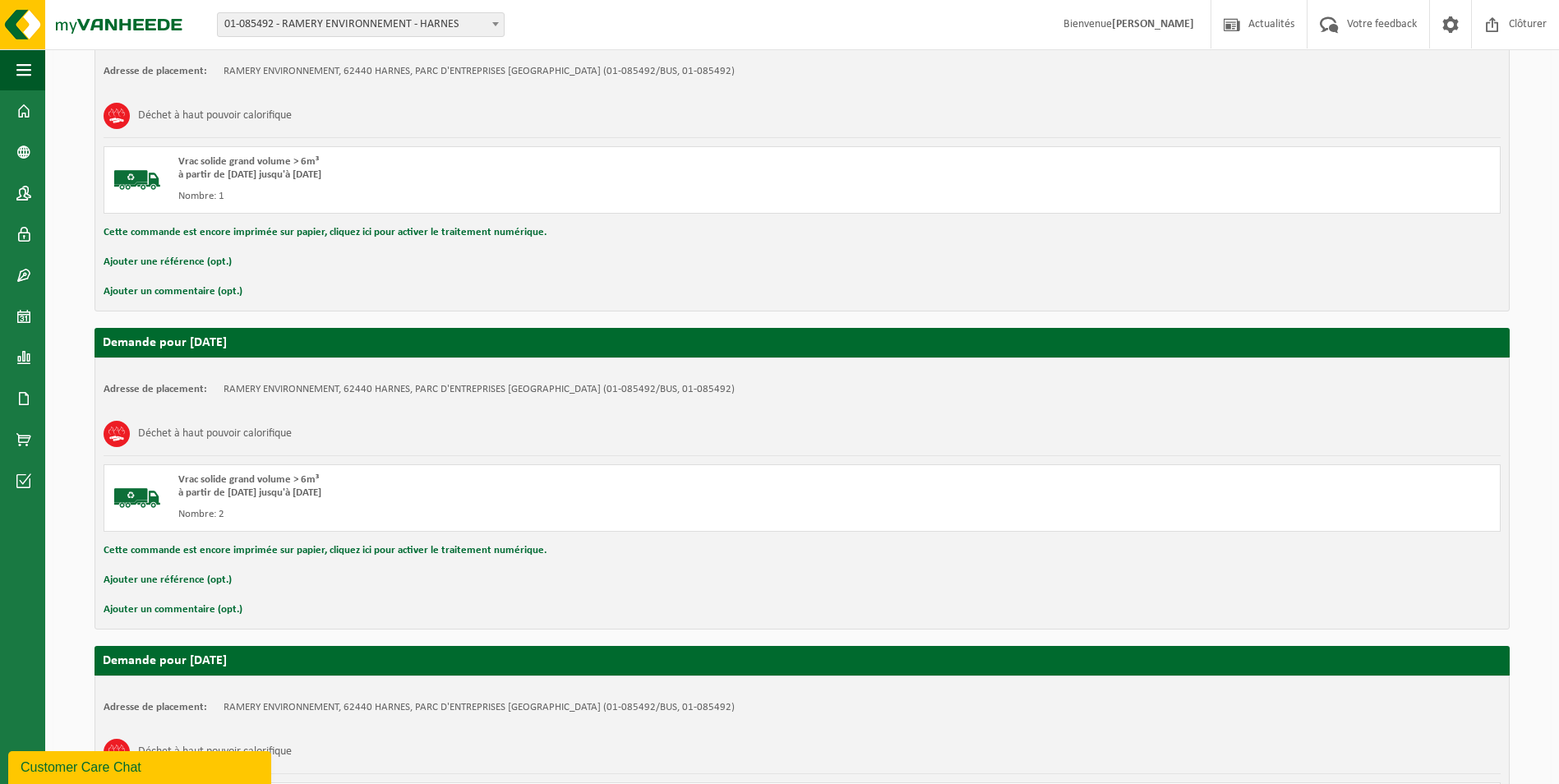
click at [165, 609] on button "Ajouter un commentaire (opt.)" at bounding box center [173, 609] width 139 height 22
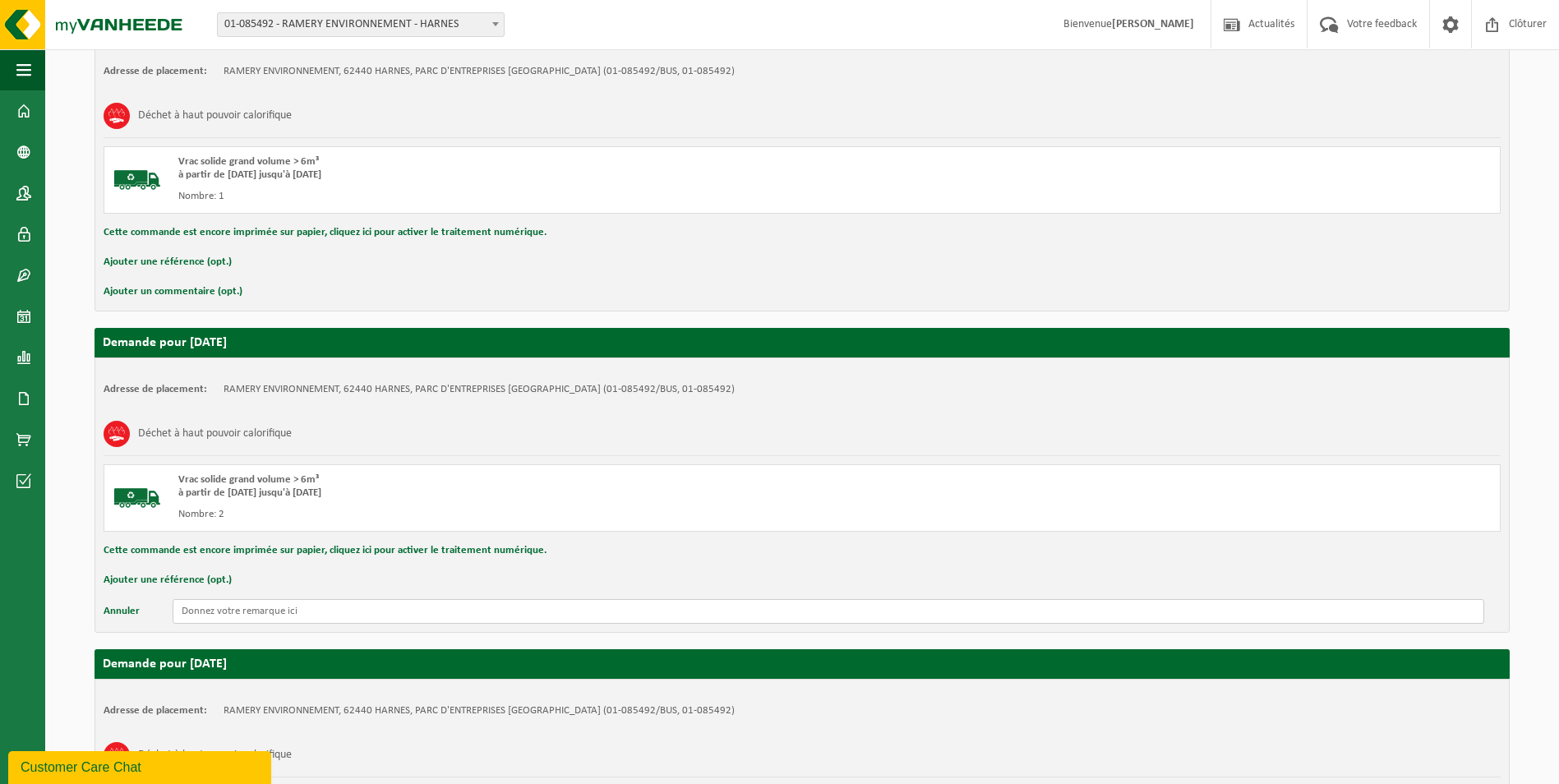
drag, startPoint x: 218, startPoint y: 615, endPoint x: 210, endPoint y: 609, distance: 10.0
click at [216, 614] on input "text" at bounding box center [828, 611] width 1312 height 24
drag, startPoint x: 320, startPoint y: 609, endPoint x: 44, endPoint y: 583, distance: 277.2
click at [48, 584] on div "Overzicht van uw aanvraag Ci-dessous vous trouvez un aperçu de votre demande, g…" at bounding box center [802, 721] width 1514 height 1879
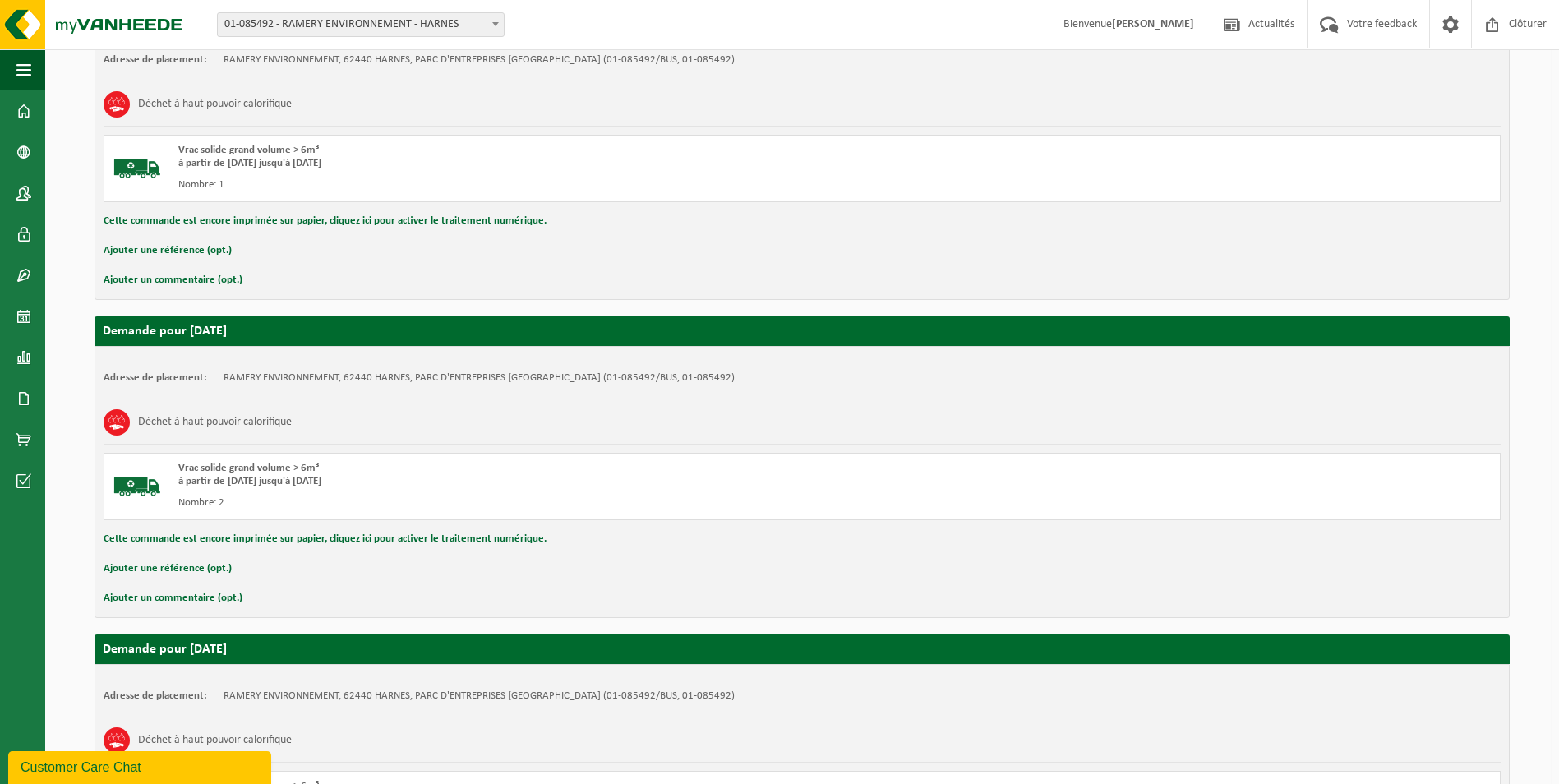
scroll to position [986, 0]
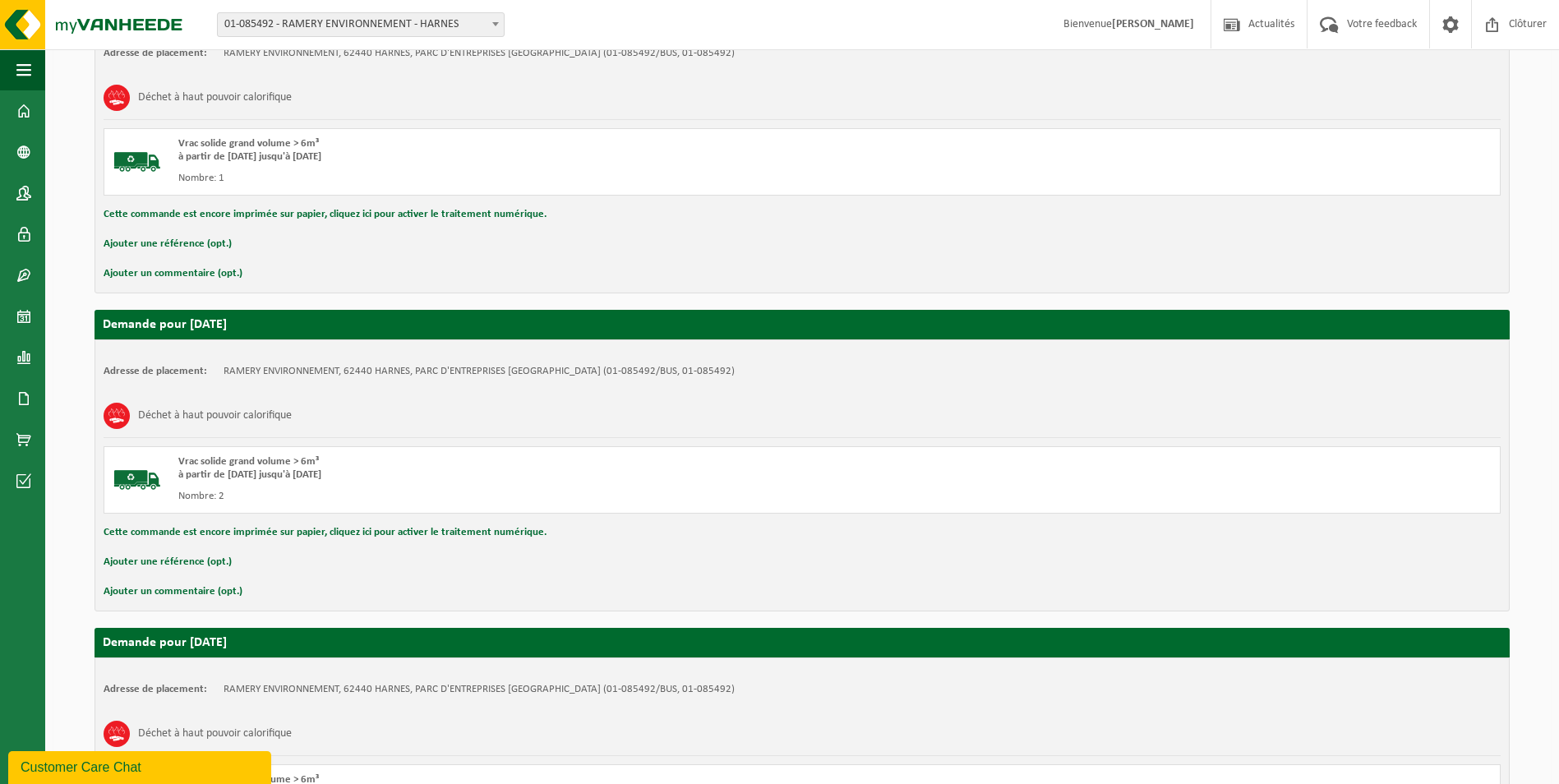
type input "2 enlèvements le 21/10/2025"
click at [204, 588] on button "Ajouter un commentaire (opt.)" at bounding box center [173, 591] width 139 height 22
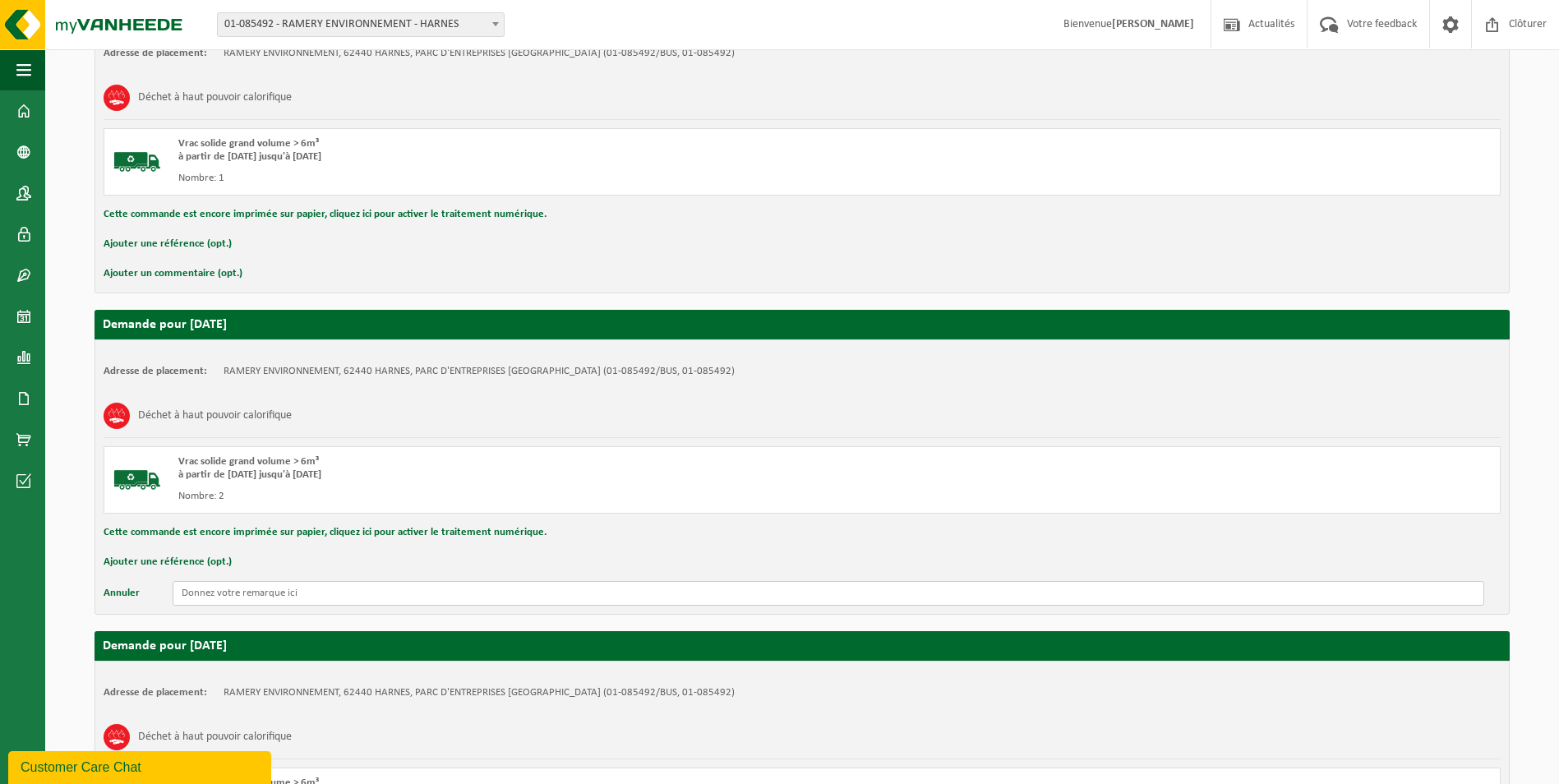
click at [250, 595] on input "text" at bounding box center [828, 593] width 1312 height 24
paste input "2 enlèvements le 21/10/2025"
click at [268, 590] on input "2 enlèvements le 21/10/2025" at bounding box center [828, 593] width 1312 height 24
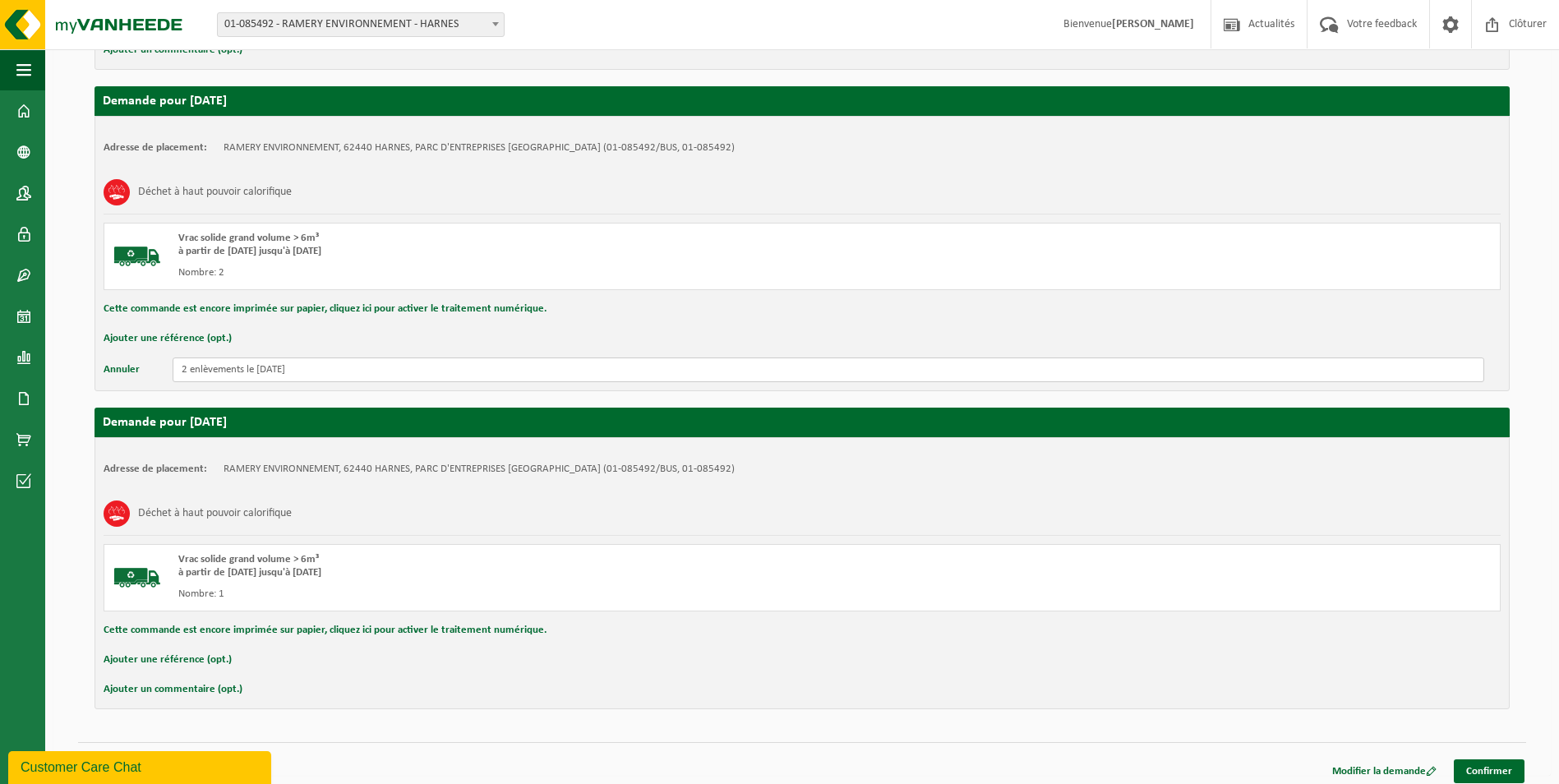
scroll to position [1217, 0]
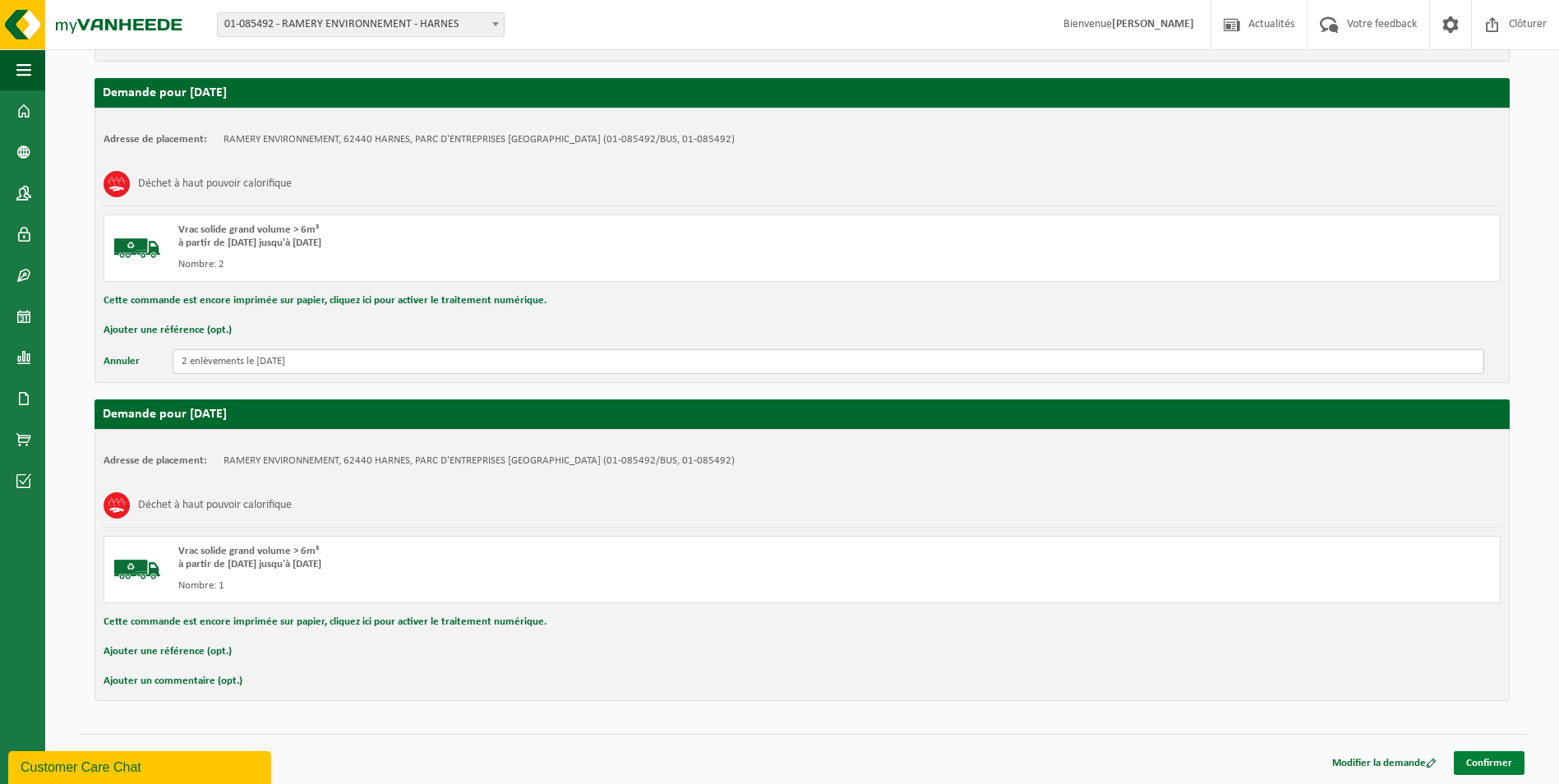
type input "2 enlèvements le 23/10/2025"
click at [1500, 760] on link "Confirmer" at bounding box center [1488, 762] width 71 height 24
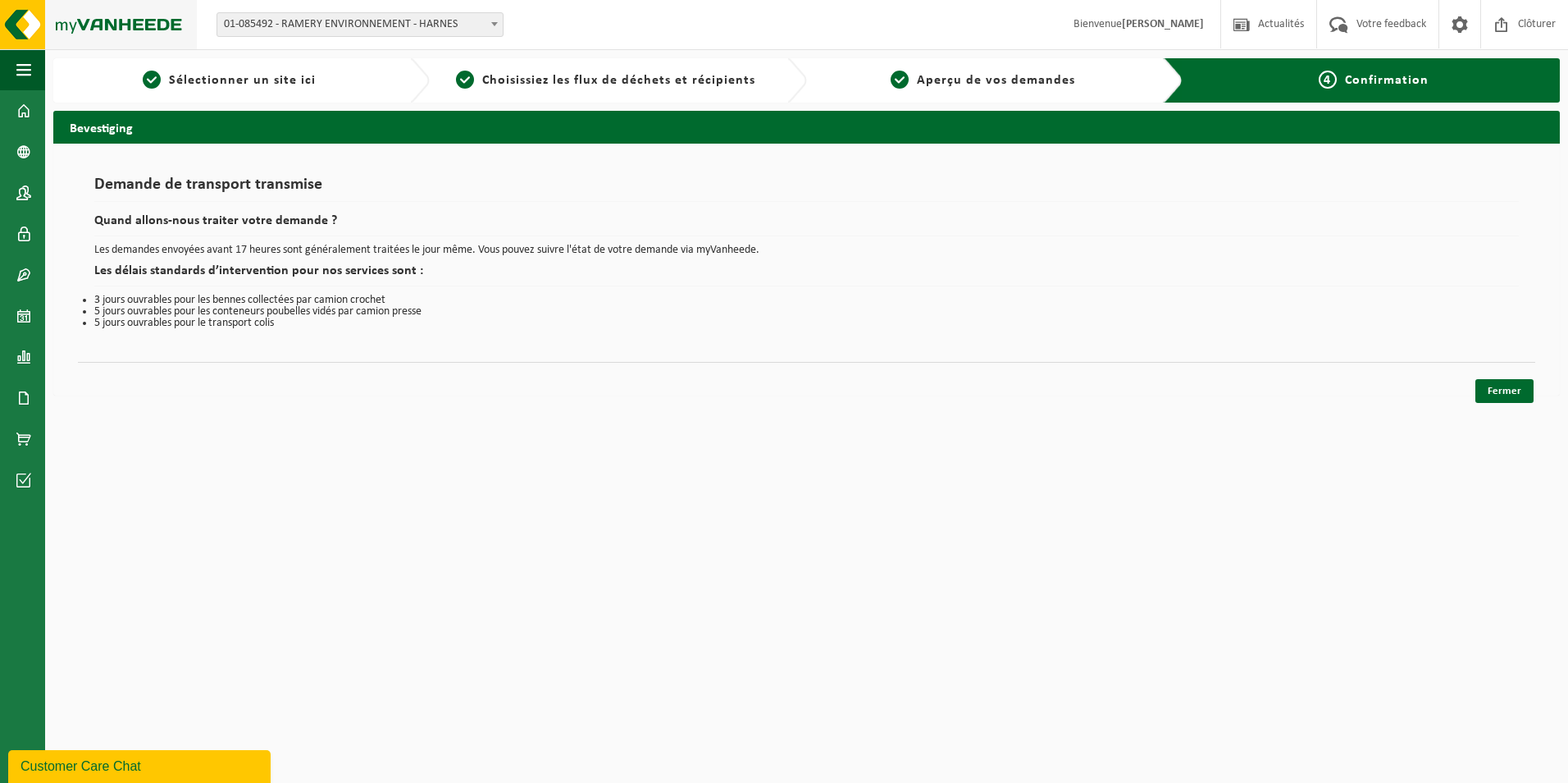
click at [26, 23] on img at bounding box center [99, 24] width 197 height 49
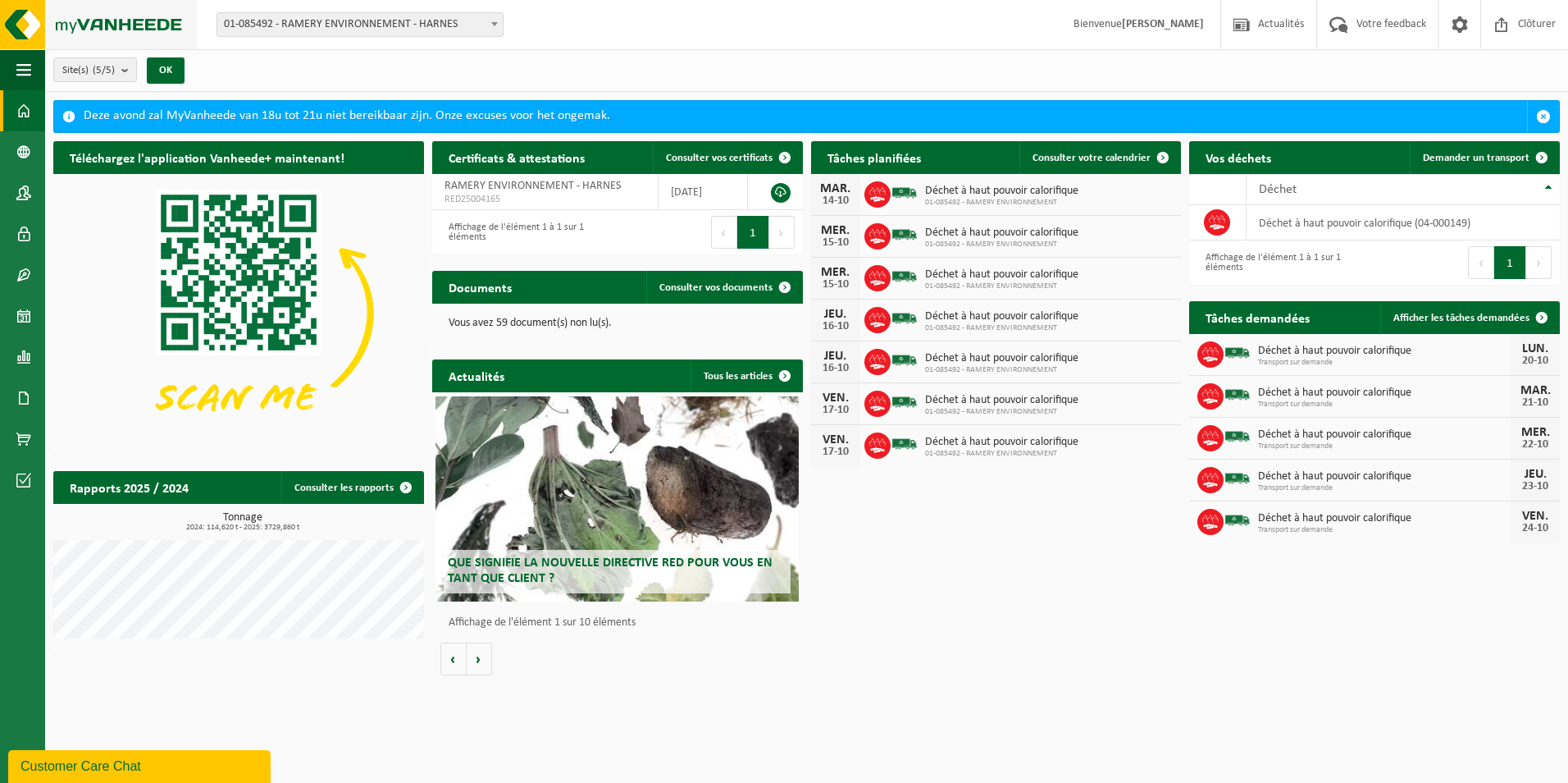
click at [16, 17] on img at bounding box center [99, 24] width 197 height 49
